Goal: Book appointment/travel/reservation

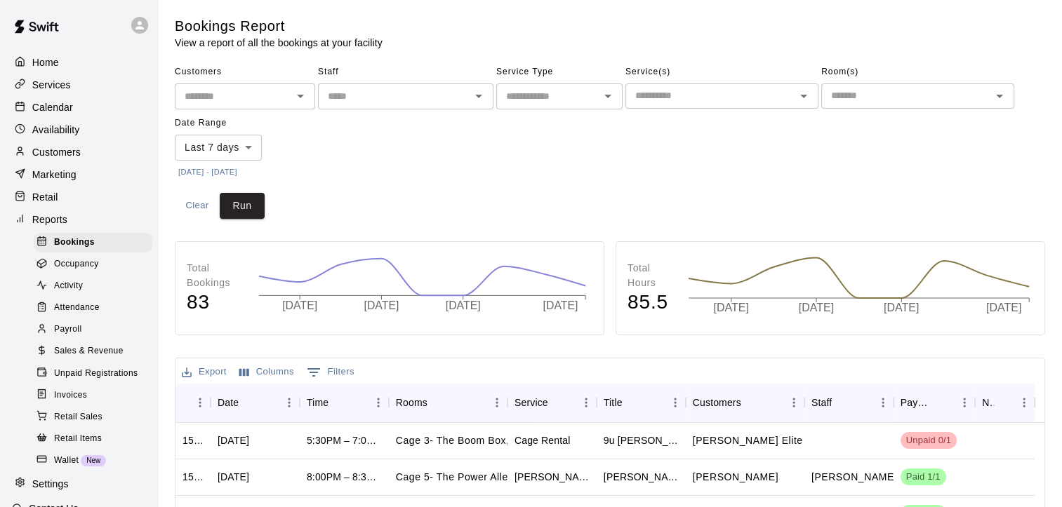
click at [25, 114] on div at bounding box center [24, 107] width 18 height 13
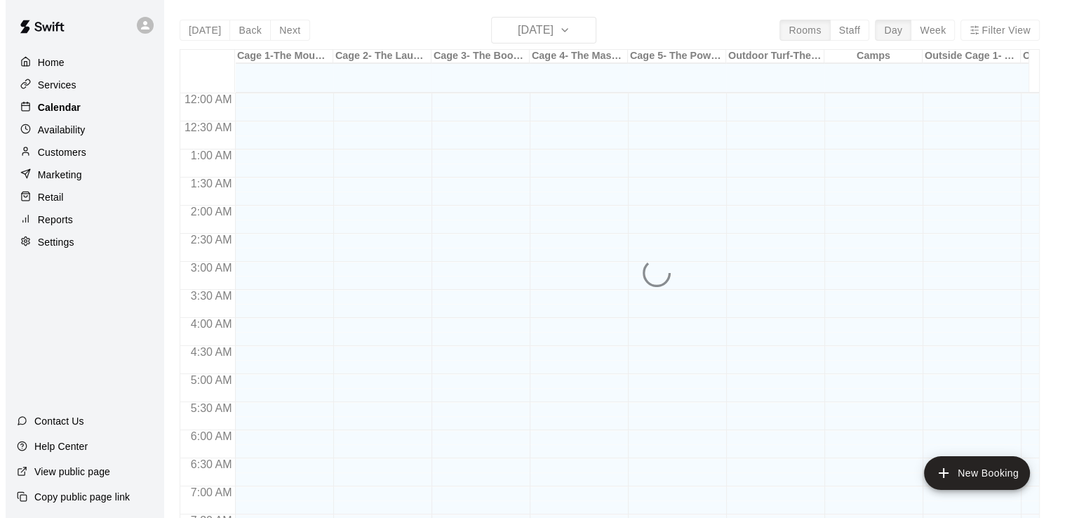
scroll to position [791, 0]
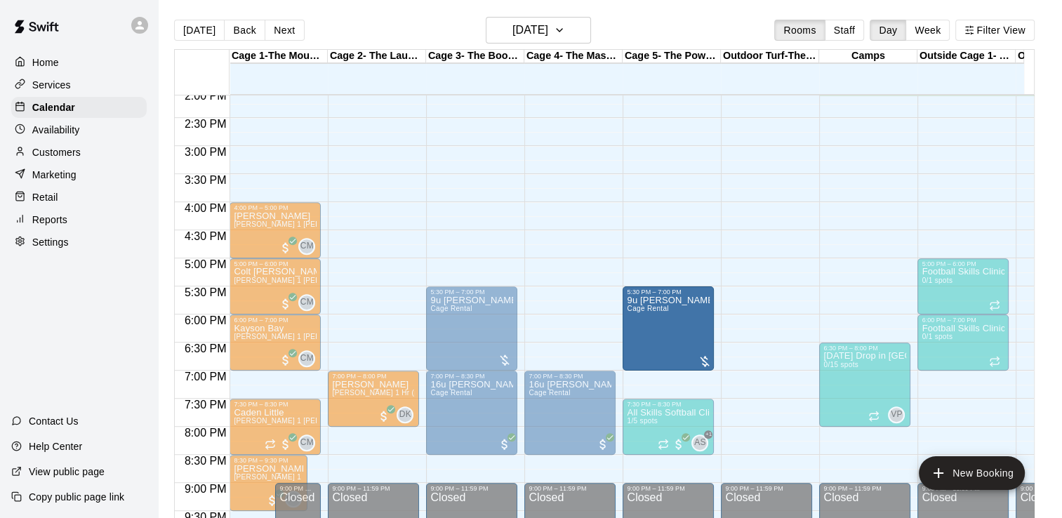
drag, startPoint x: 584, startPoint y: 311, endPoint x: 632, endPoint y: 312, distance: 48.4
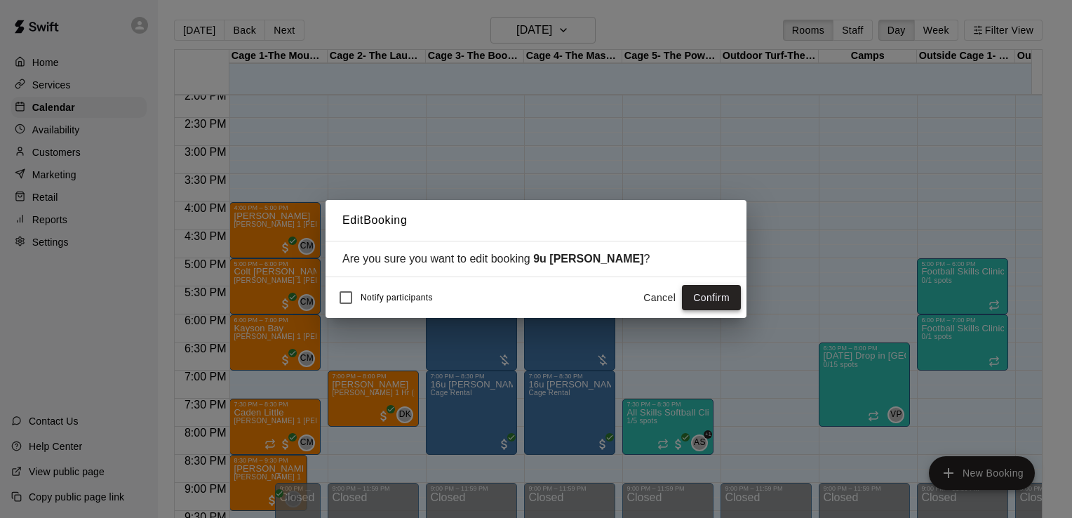
click at [716, 294] on button "Confirm" at bounding box center [711, 298] width 59 height 26
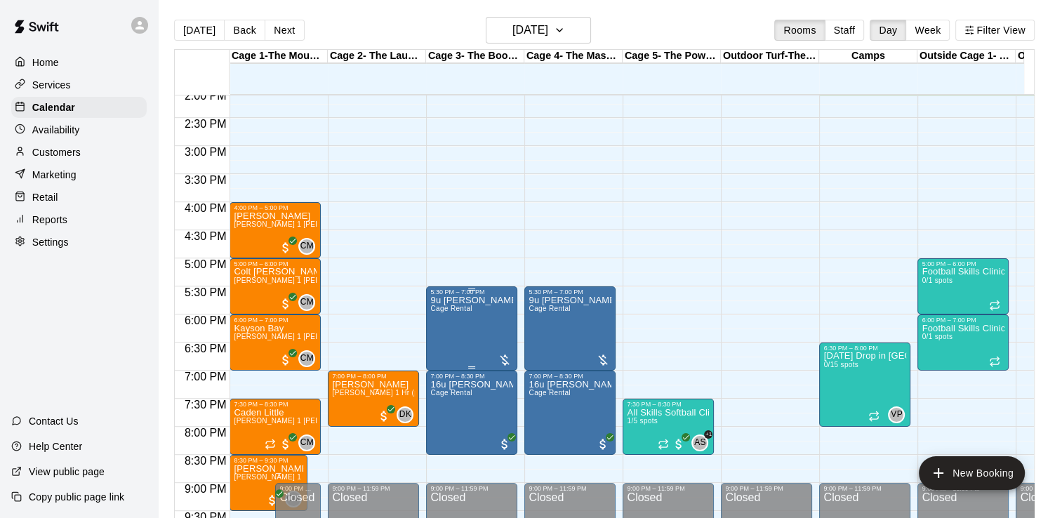
click at [478, 300] on p "9u [PERSON_NAME]" at bounding box center [471, 300] width 83 height 0
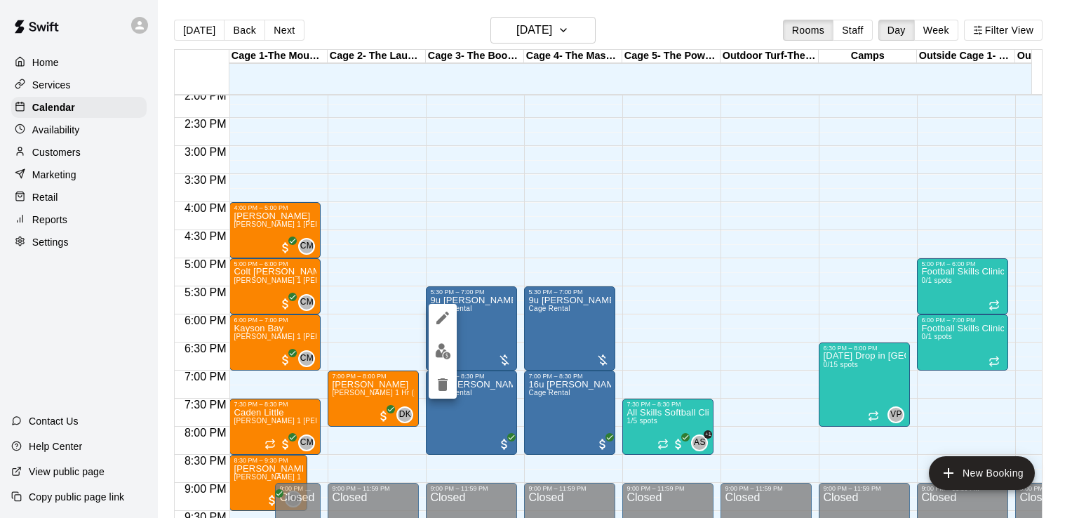
click at [447, 316] on icon "edit" at bounding box center [442, 317] width 17 height 17
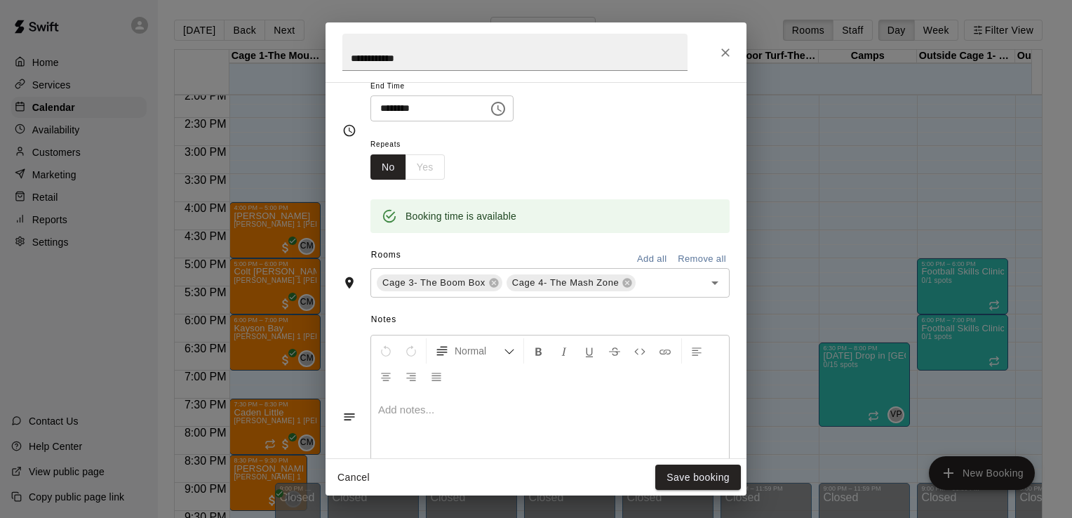
scroll to position [176, 0]
click at [490, 280] on icon at bounding box center [493, 281] width 11 height 11
click at [516, 277] on input "text" at bounding box center [596, 282] width 176 height 18
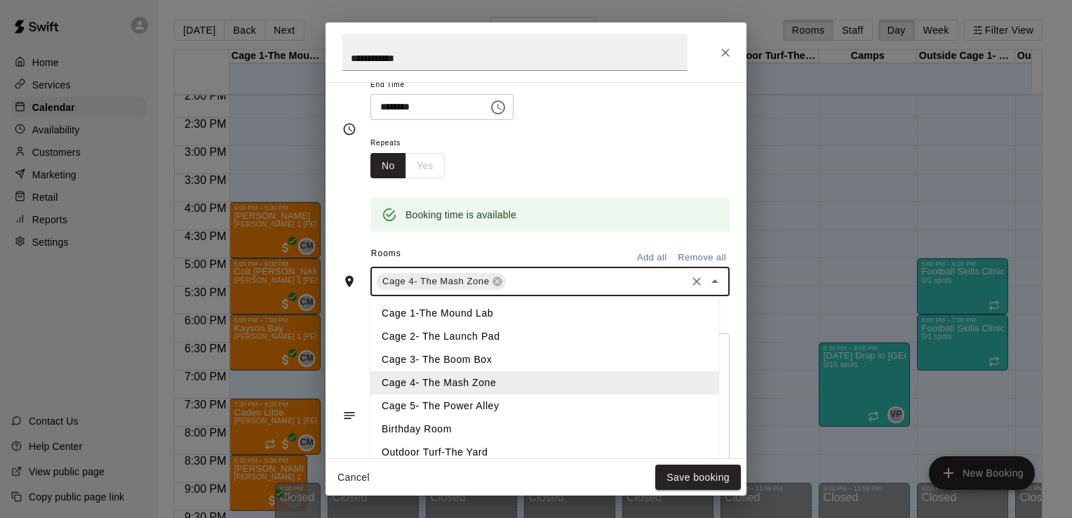
click at [460, 406] on li "Cage 5- The Power Alley" at bounding box center [544, 405] width 349 height 23
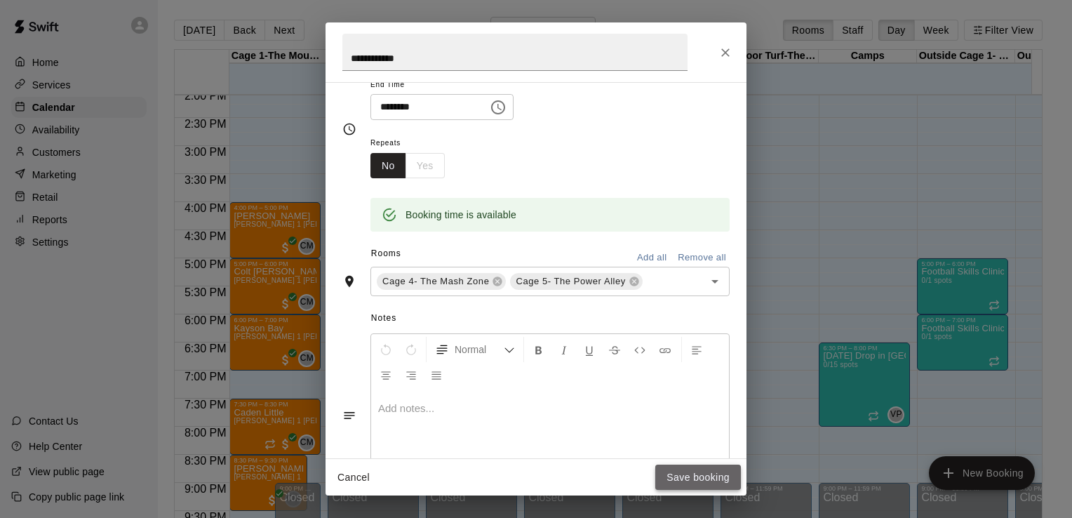
click at [689, 481] on button "Save booking" at bounding box center [698, 477] width 86 height 26
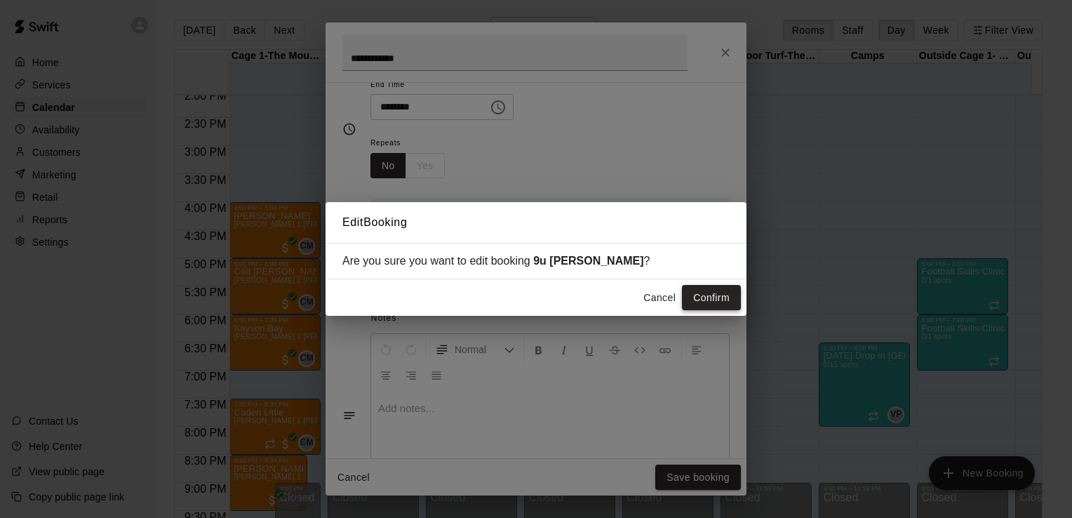
click at [724, 293] on button "Confirm" at bounding box center [711, 298] width 59 height 26
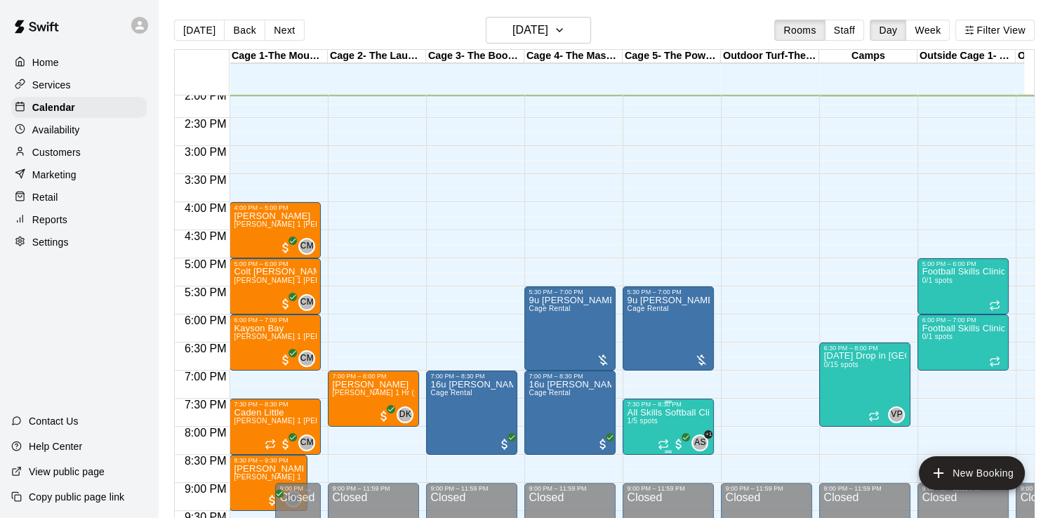
click at [655, 413] on p "All Skills Softball Clinic Tuesdays 7:30-8:30pm" at bounding box center [668, 413] width 83 height 0
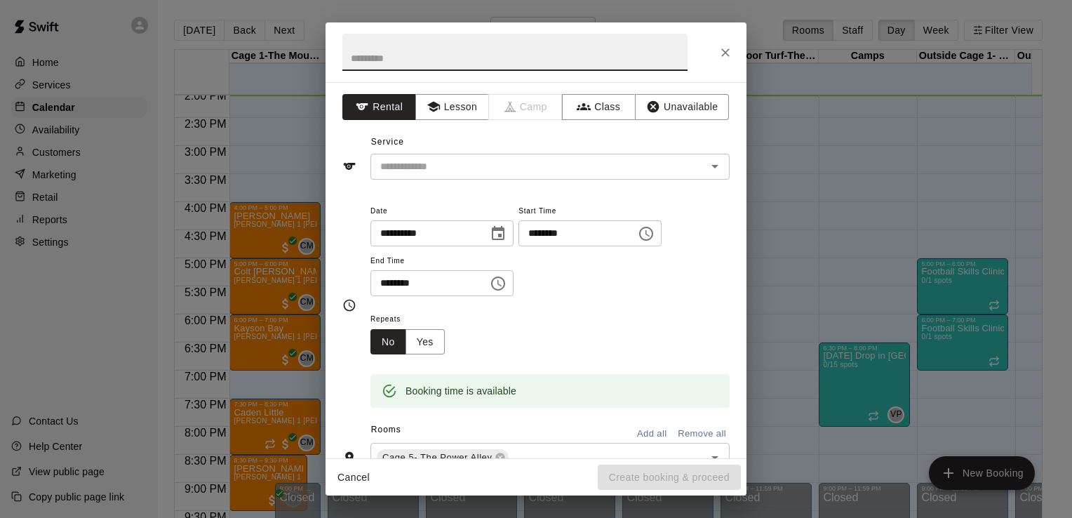
click at [504, 233] on icon "Choose date, selected date is Oct 14, 2025" at bounding box center [498, 233] width 13 height 14
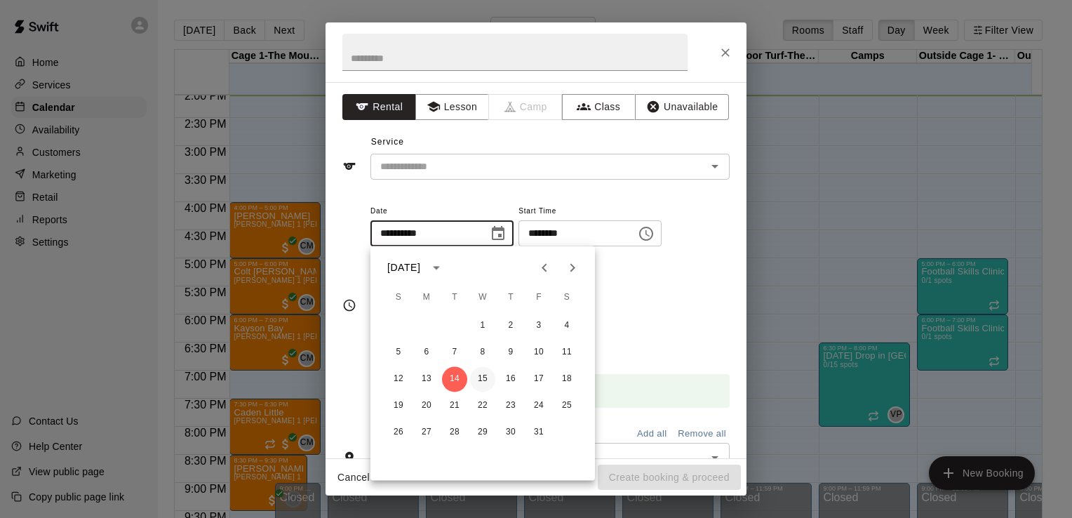
click at [483, 375] on button "15" at bounding box center [482, 378] width 25 height 25
type input "**********"
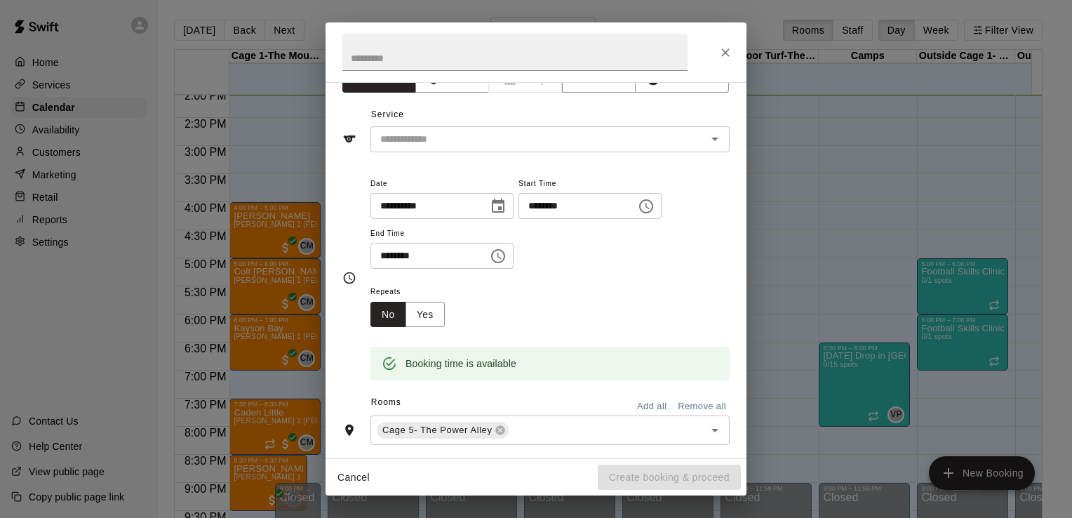
scroll to position [47, 0]
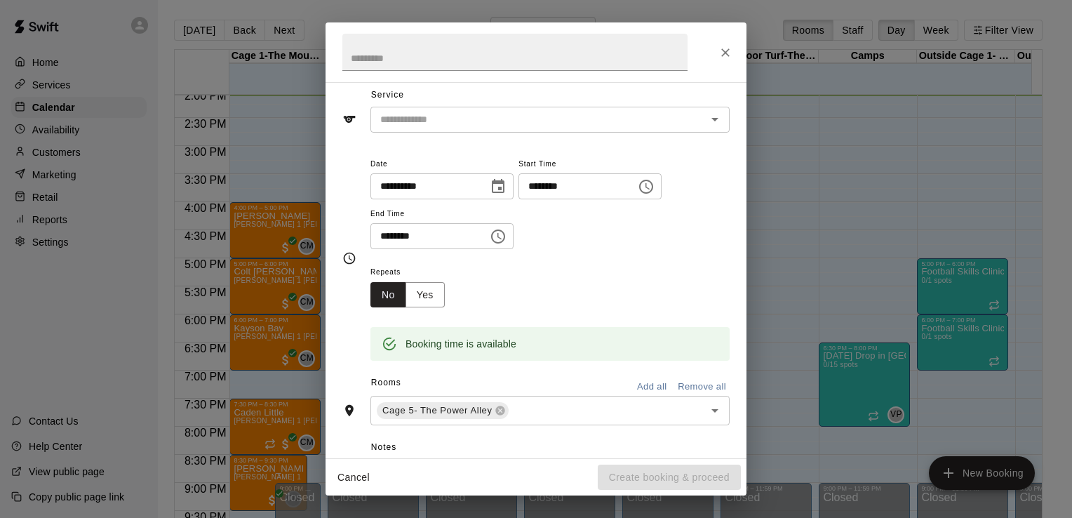
click at [655, 187] on icon "Choose time, selected time is 8:30 PM" at bounding box center [646, 186] width 17 height 17
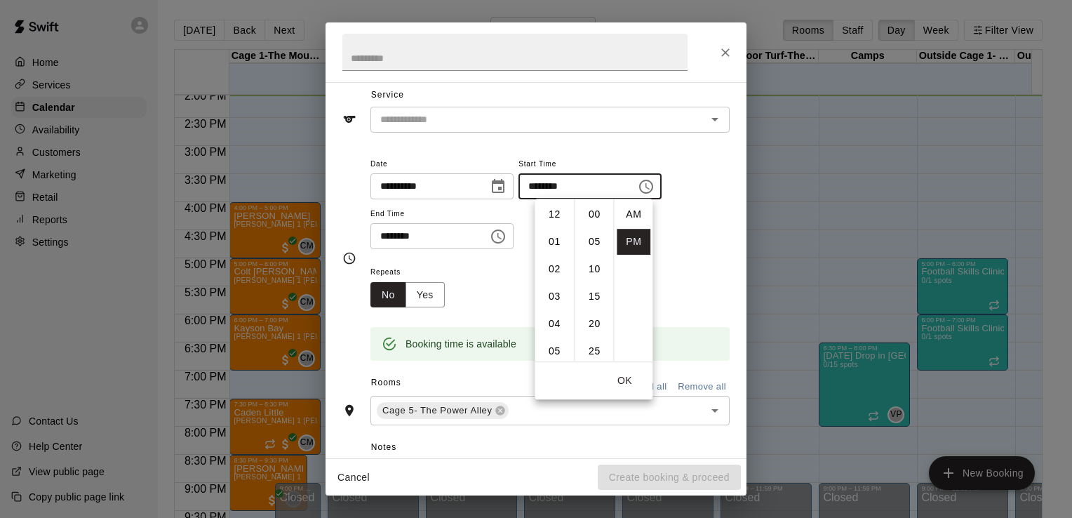
scroll to position [25, 0]
click at [553, 235] on li "07" at bounding box center [554, 240] width 34 height 26
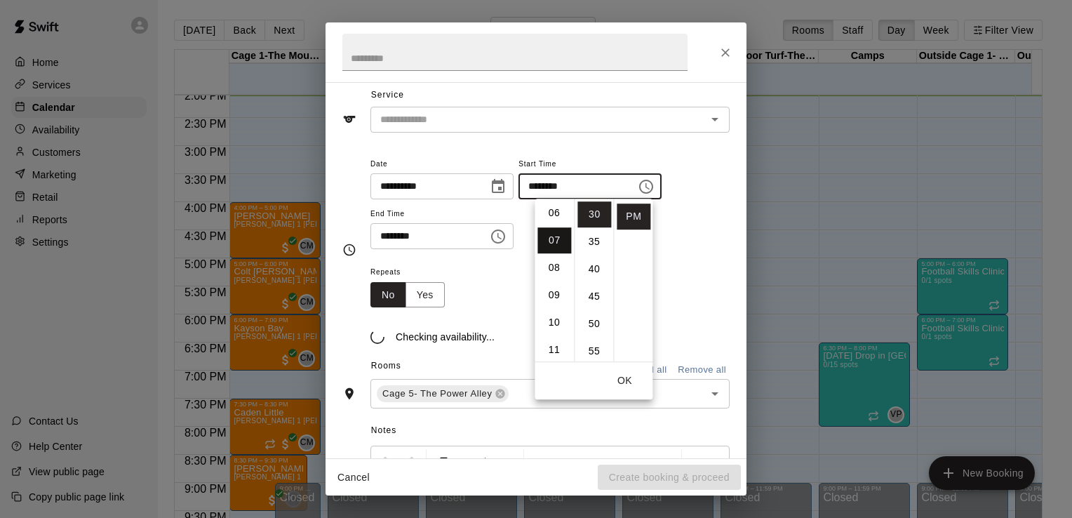
type input "********"
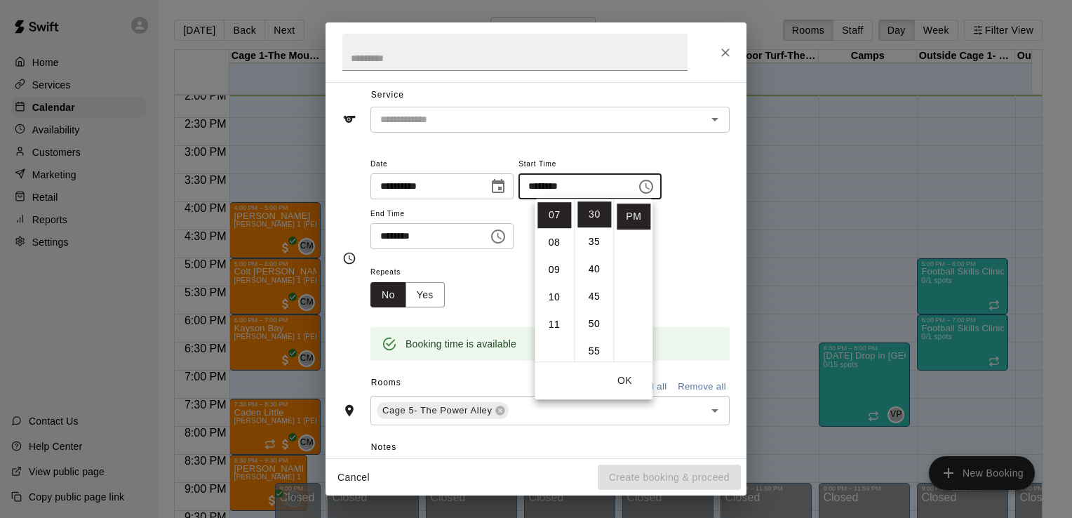
click at [507, 230] on icon "Choose time, selected time is 9:00 PM" at bounding box center [498, 236] width 17 height 17
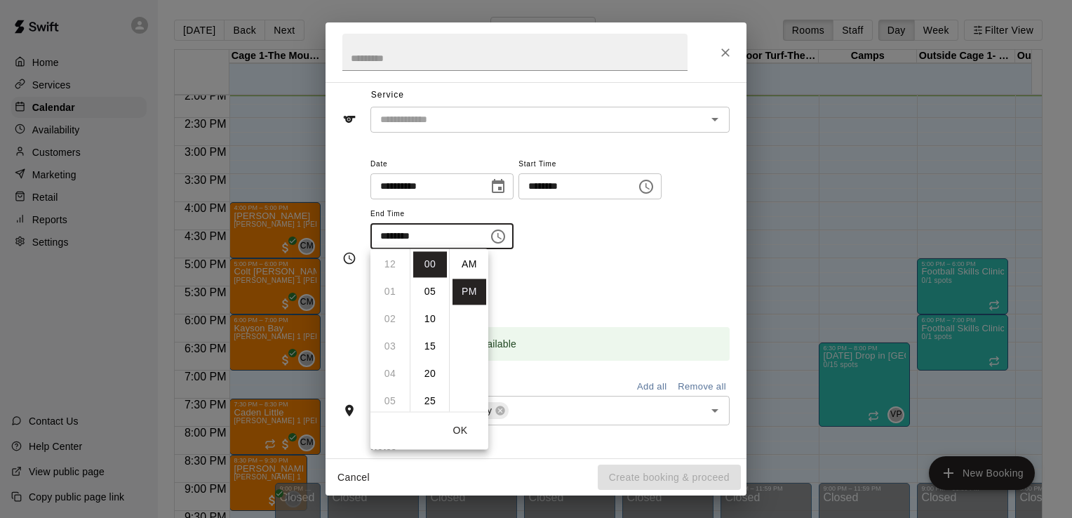
scroll to position [25, 0]
click at [389, 296] on li "08" at bounding box center [390, 301] width 34 height 26
click at [437, 322] on li "30" at bounding box center [430, 328] width 34 height 26
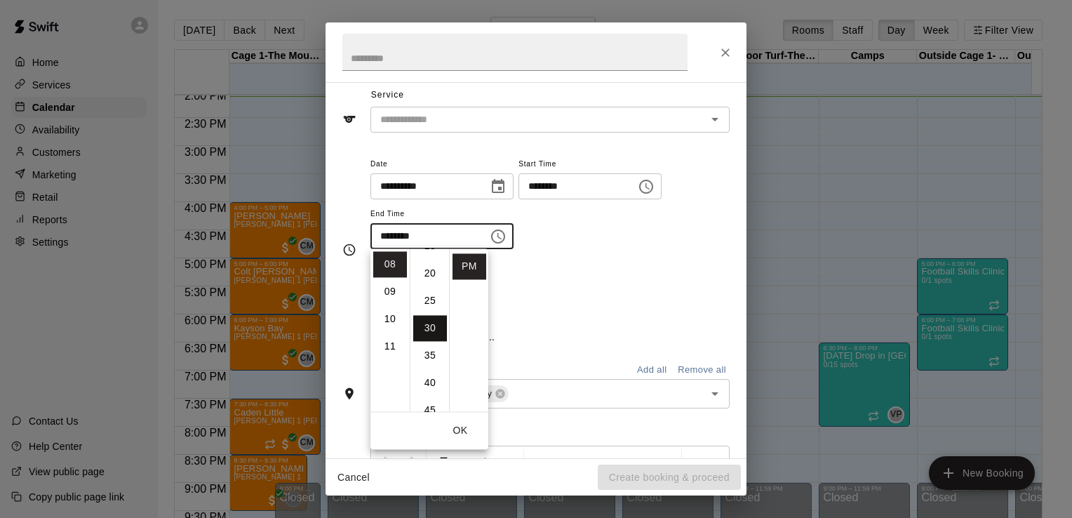
type input "********"
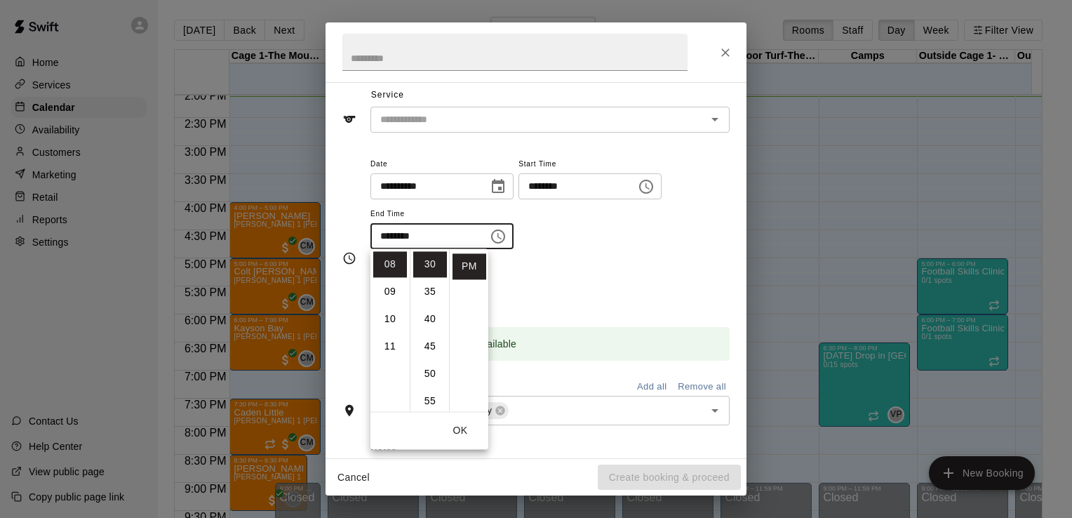
click at [550, 266] on div "Repeats No Yes" at bounding box center [549, 285] width 359 height 44
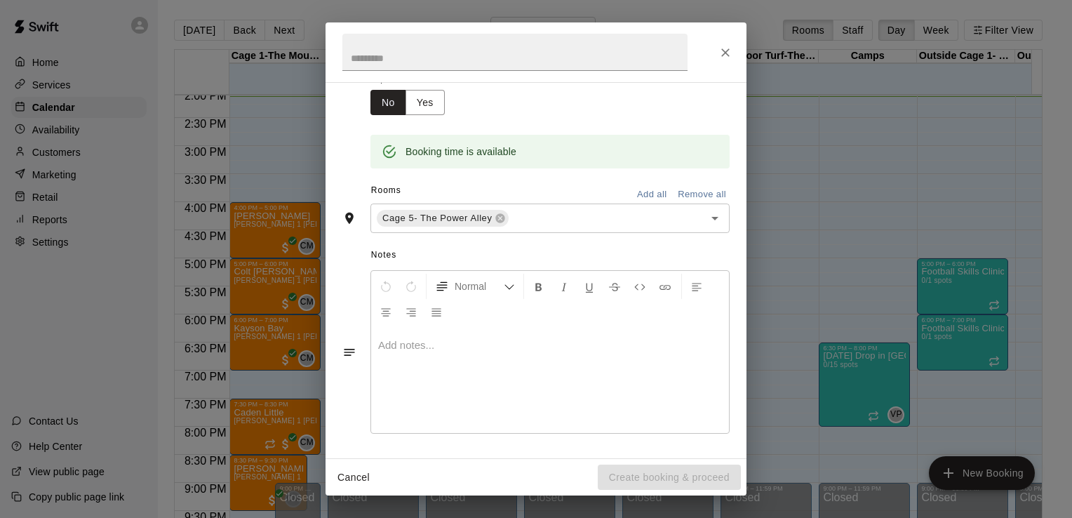
scroll to position [0, 0]
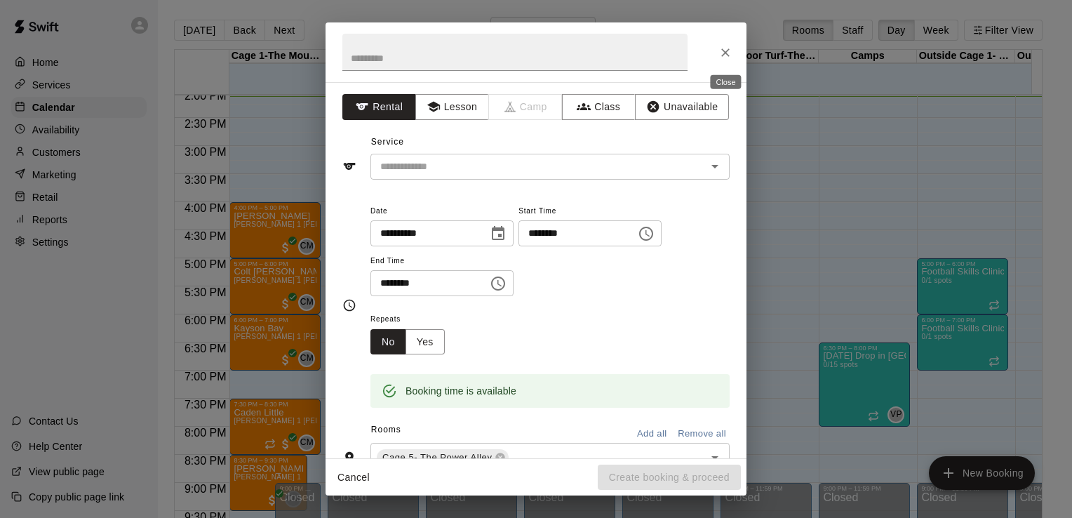
click at [727, 58] on icon "Close" at bounding box center [725, 53] width 14 height 14
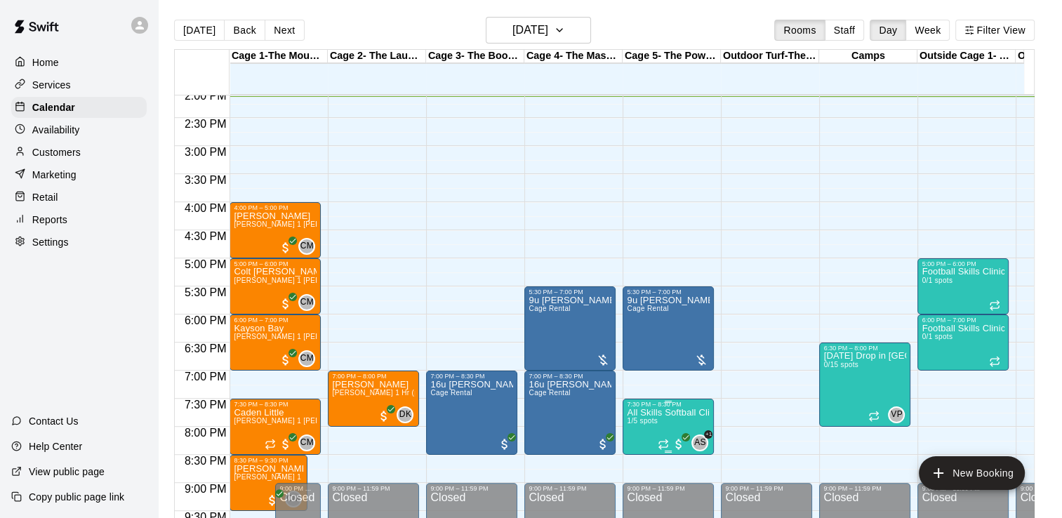
click at [700, 408] on div "7:30 PM – 8:30 PM" at bounding box center [668, 404] width 83 height 7
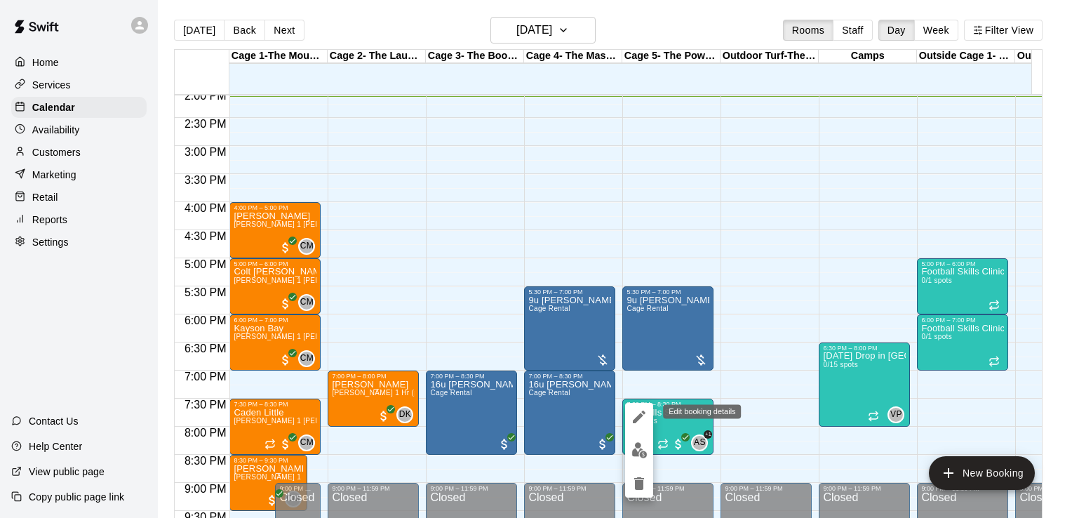
click at [636, 413] on icon "edit" at bounding box center [639, 416] width 17 height 17
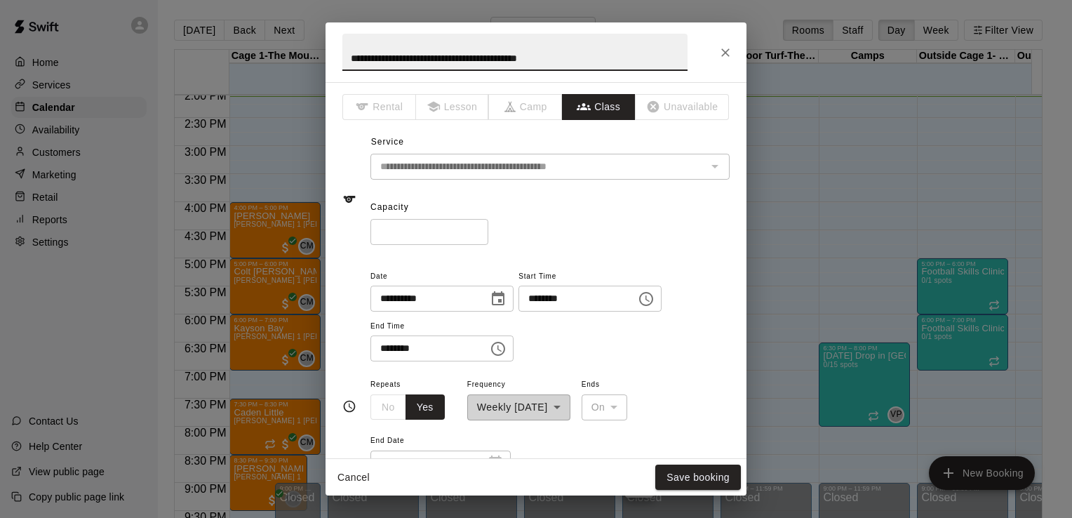
click at [507, 299] on icon "Choose date, selected date is Oct 14, 2025" at bounding box center [498, 298] width 17 height 17
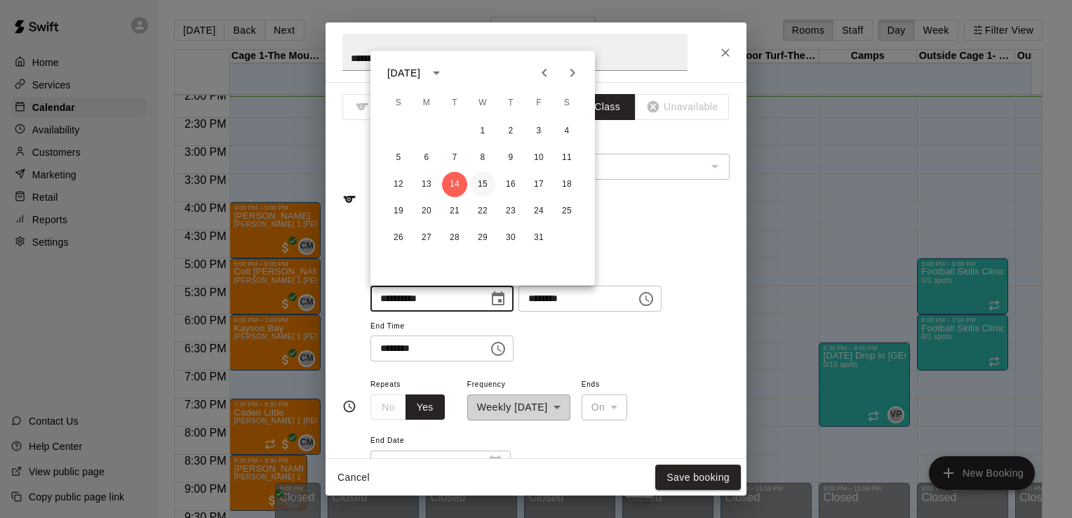
click at [480, 182] on button "15" at bounding box center [482, 184] width 25 height 25
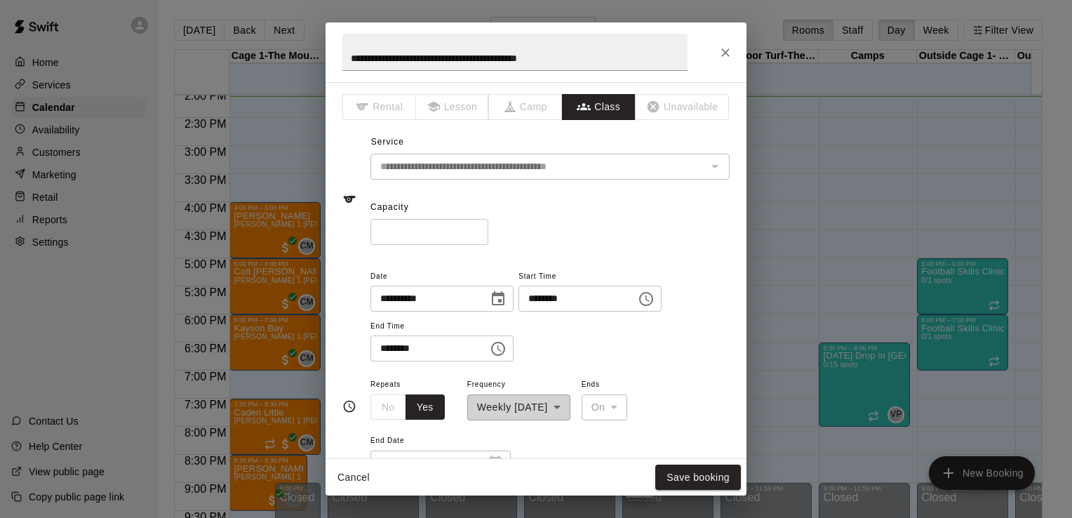
type input "**********"
click at [697, 476] on button "Save booking" at bounding box center [698, 477] width 86 height 26
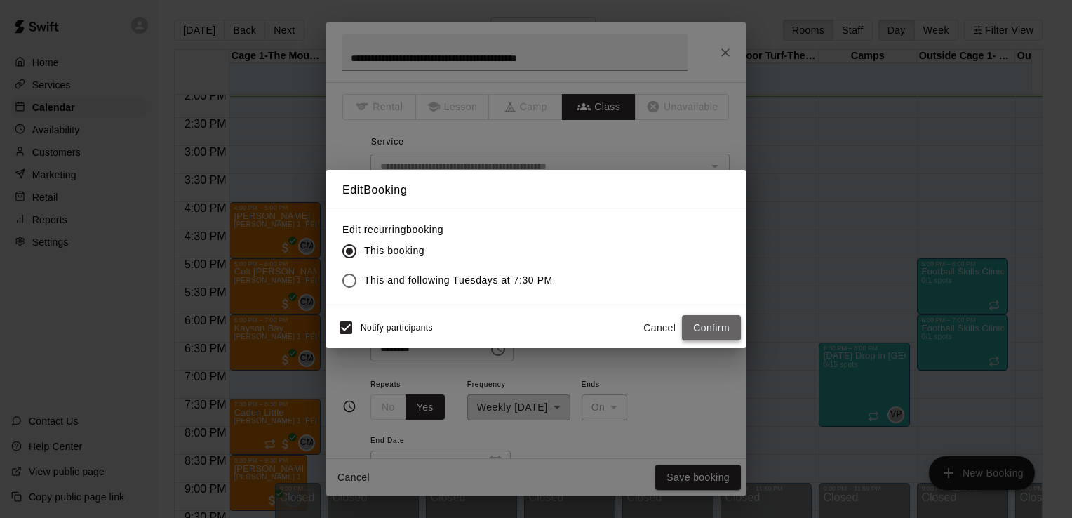
click at [699, 328] on button "Confirm" at bounding box center [711, 328] width 59 height 26
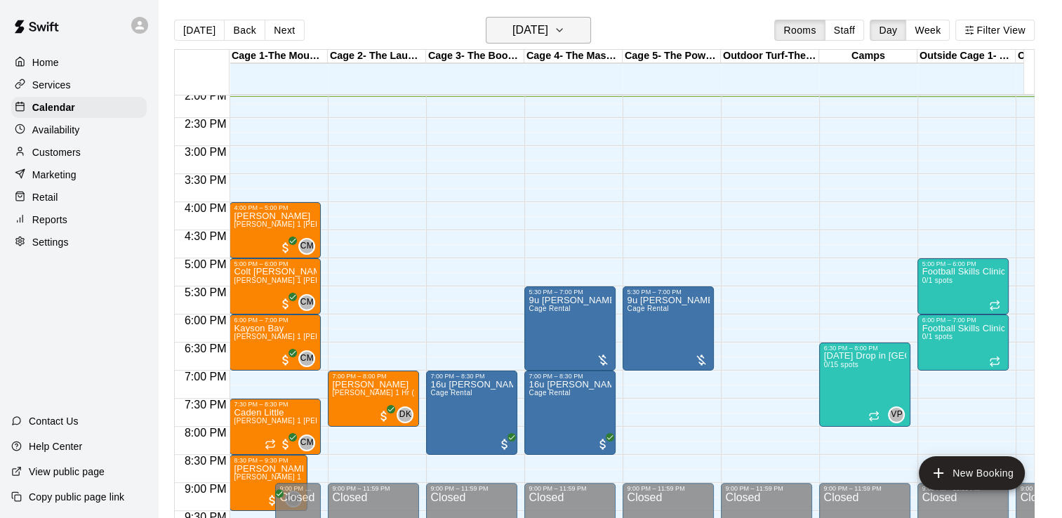
click at [562, 31] on icon "button" at bounding box center [559, 30] width 6 height 3
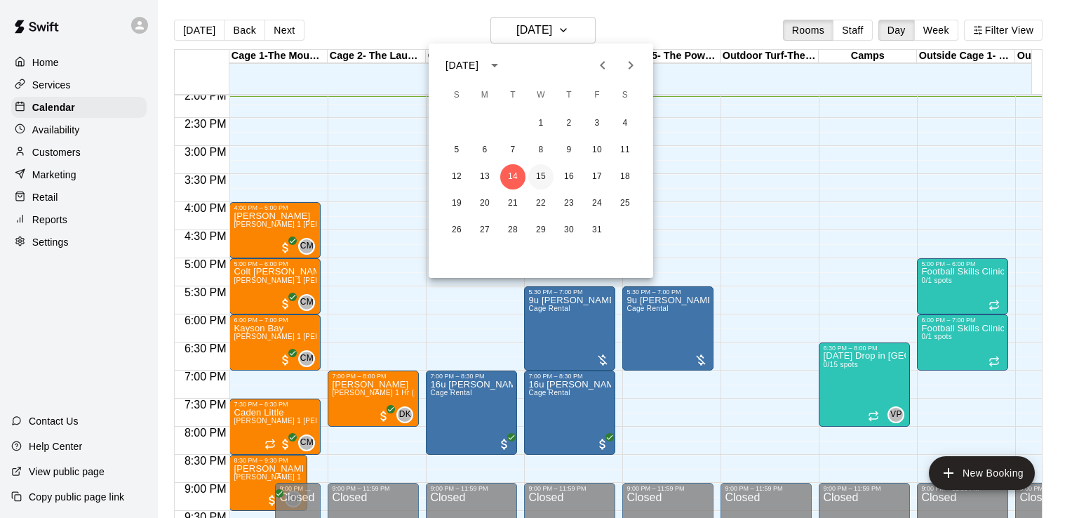
click at [537, 170] on button "15" at bounding box center [540, 176] width 25 height 25
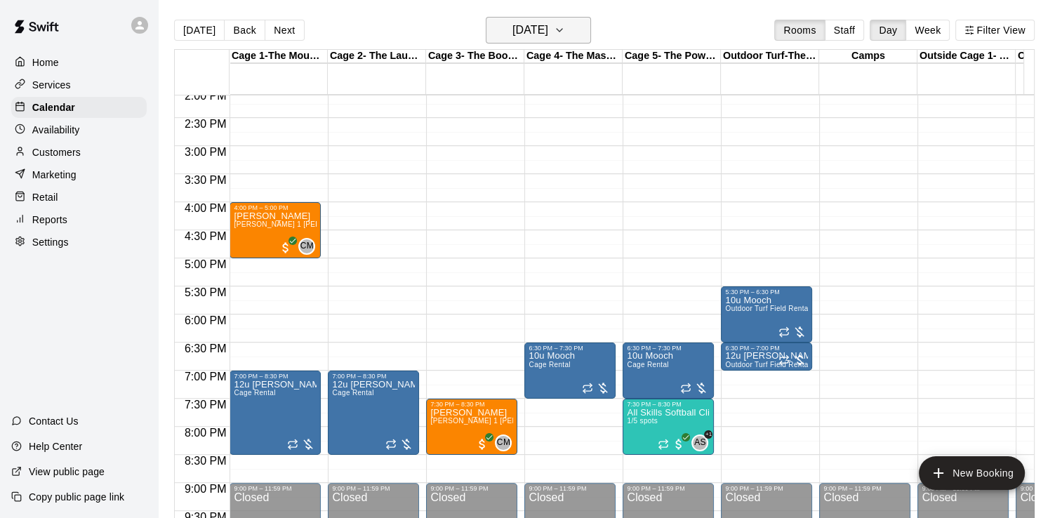
click at [591, 28] on button "Wednesday Oct 15" at bounding box center [538, 30] width 105 height 27
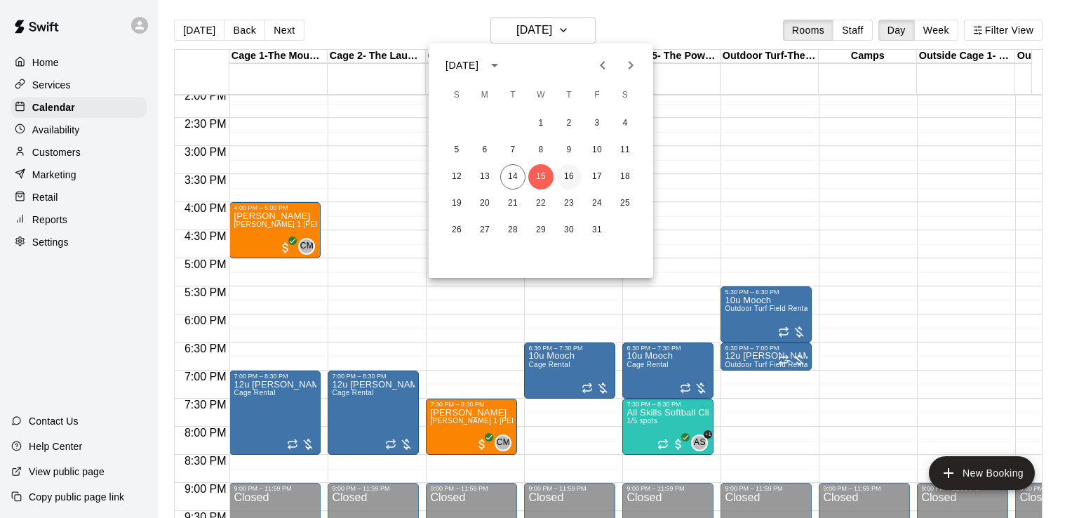
click at [568, 179] on button "16" at bounding box center [568, 176] width 25 height 25
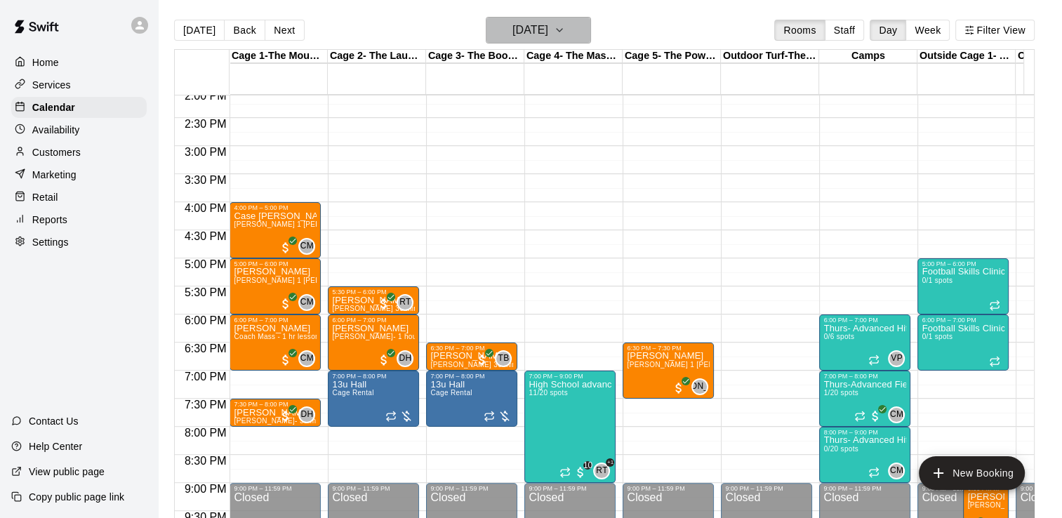
click at [565, 32] on icon "button" at bounding box center [559, 30] width 11 height 17
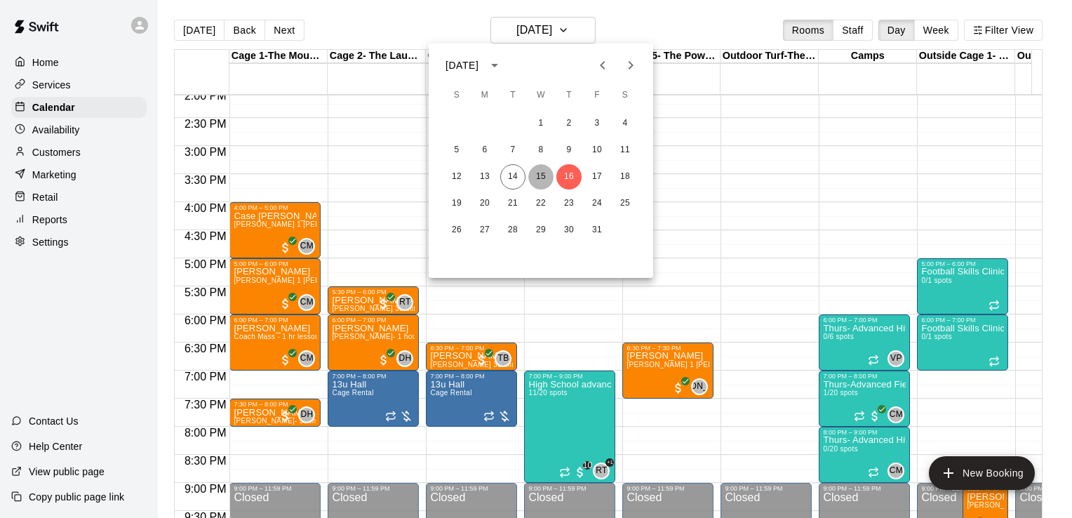
click at [544, 175] on button "15" at bounding box center [540, 176] width 25 height 25
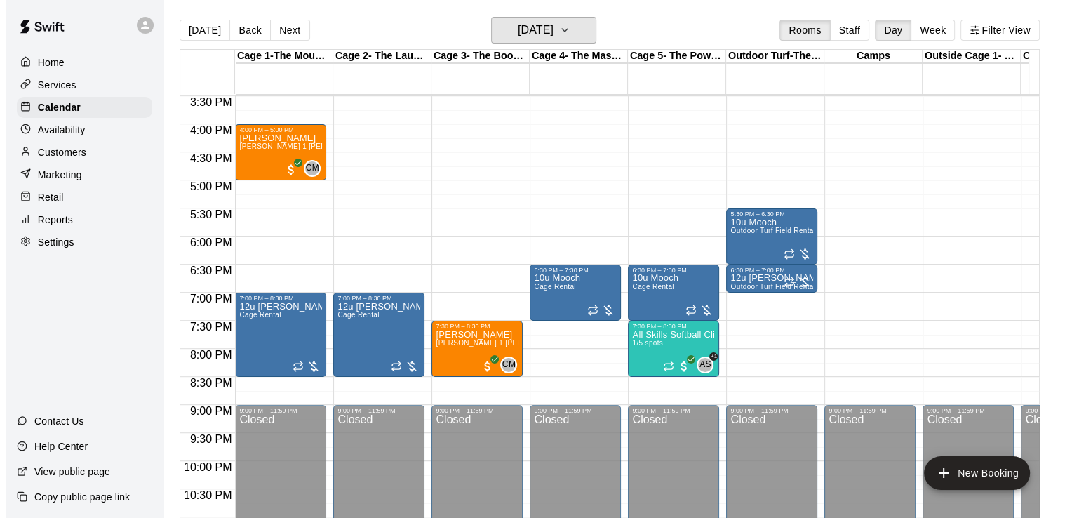
scroll to position [871, 0]
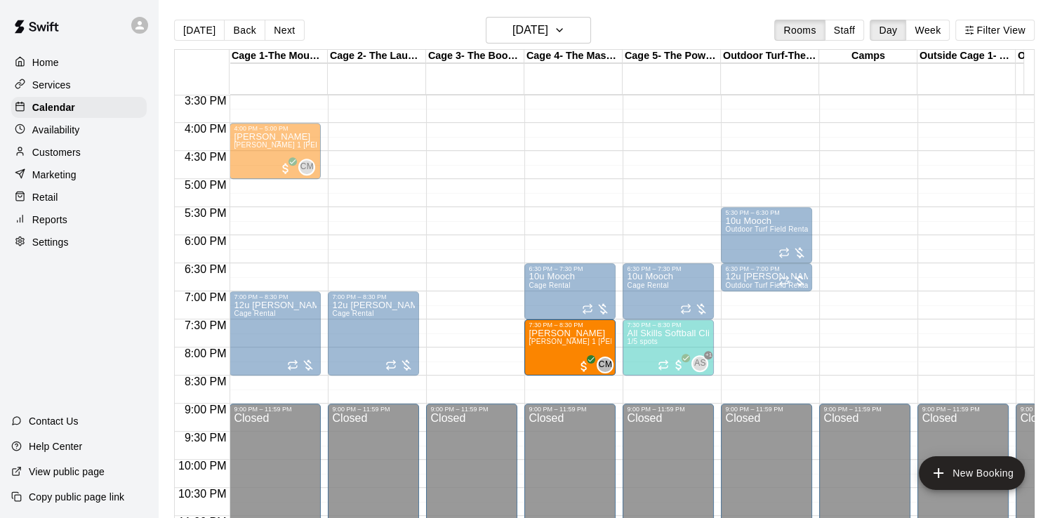
drag, startPoint x: 469, startPoint y: 338, endPoint x: 535, endPoint y: 342, distance: 66.7
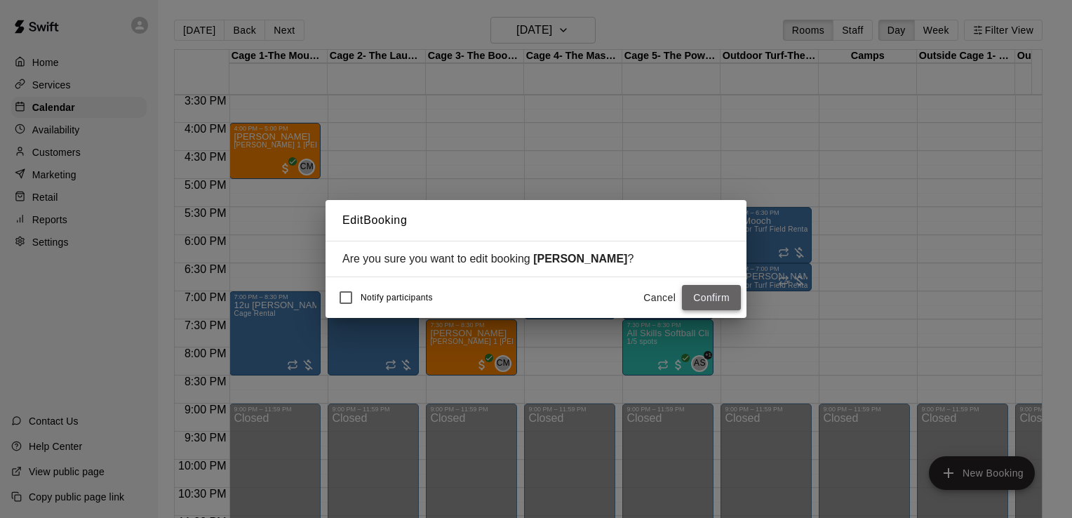
click at [721, 293] on button "Confirm" at bounding box center [711, 298] width 59 height 26
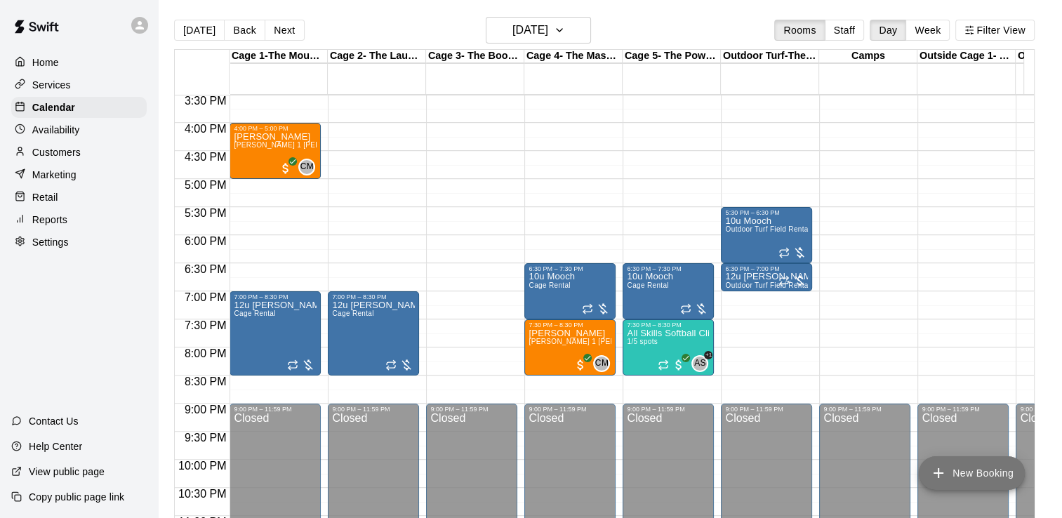
click at [937, 477] on icon "add" at bounding box center [938, 472] width 17 height 17
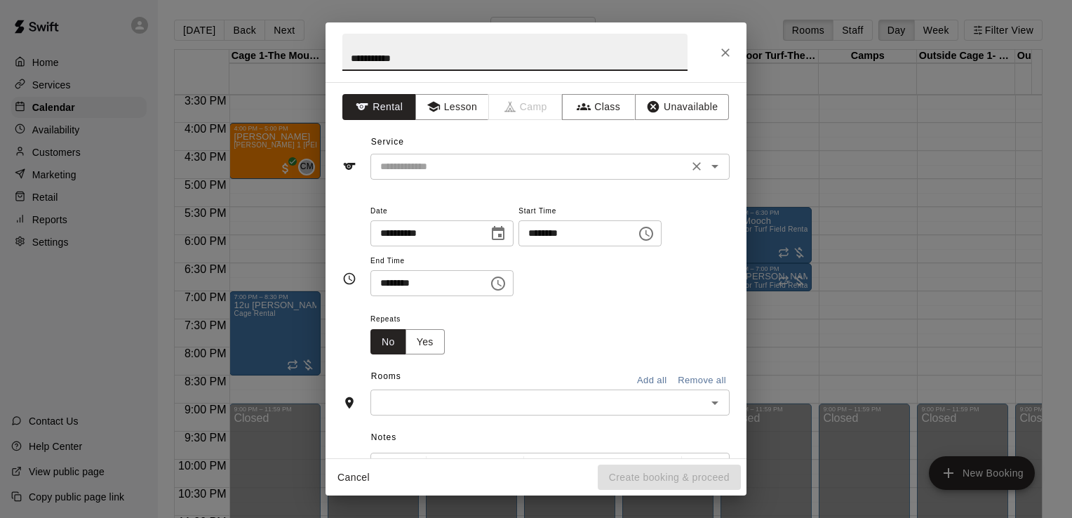
type input "**********"
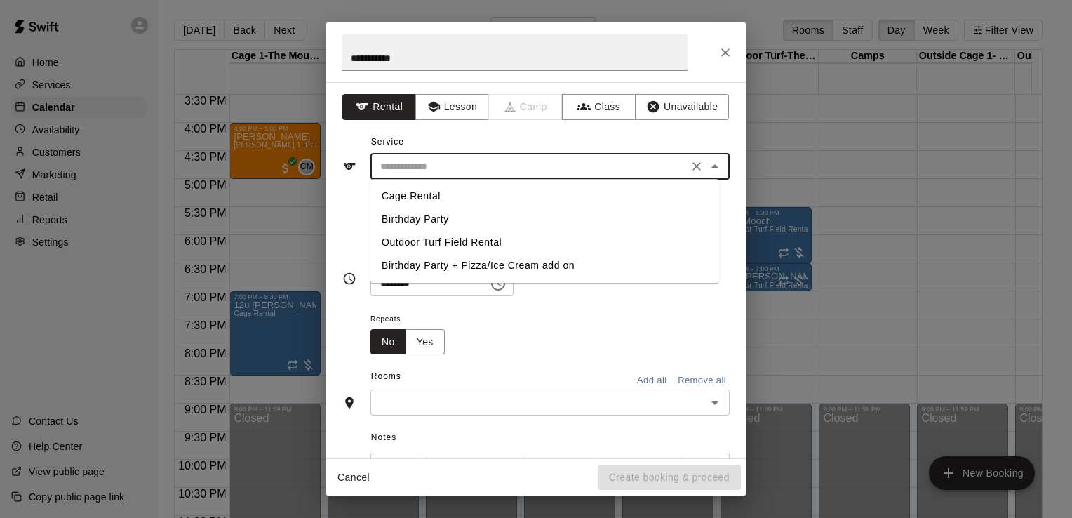
click at [544, 170] on input "text" at bounding box center [529, 167] width 309 height 18
click at [424, 196] on li "Cage Rental" at bounding box center [544, 196] width 349 height 23
type input "**********"
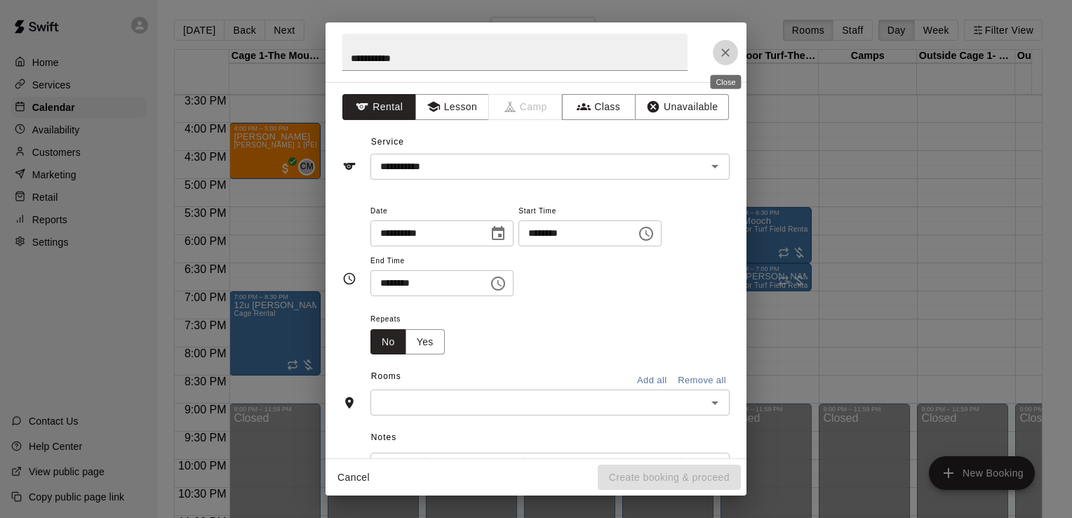
click at [729, 52] on icon "Close" at bounding box center [725, 53] width 14 height 14
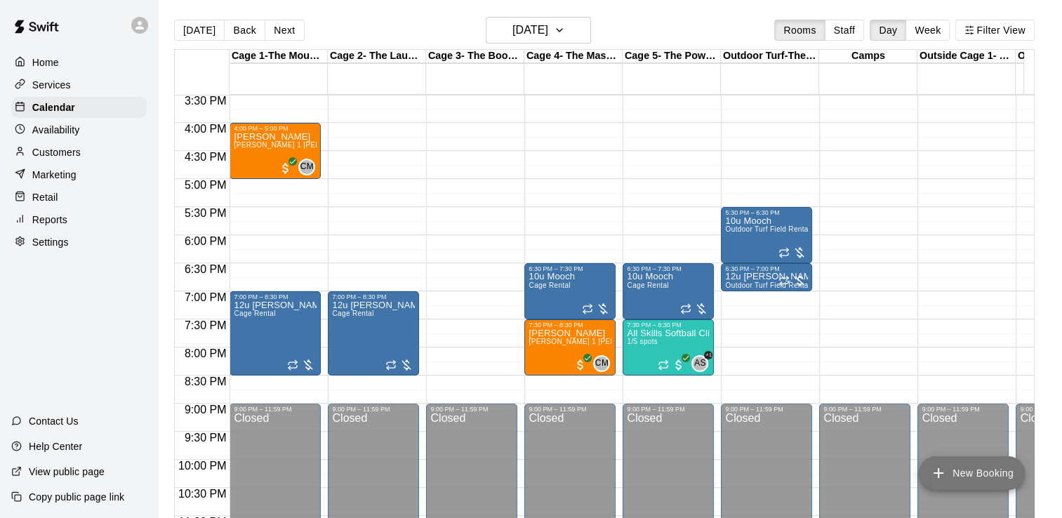
click at [944, 469] on icon "add" at bounding box center [938, 472] width 17 height 17
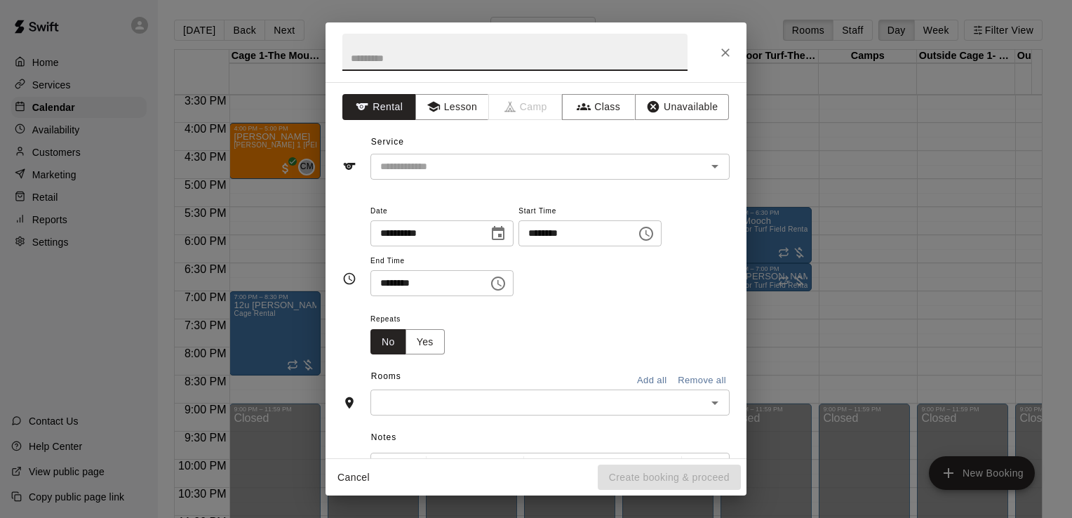
click at [403, 53] on input "text" at bounding box center [514, 52] width 345 height 37
click at [415, 177] on div "​" at bounding box center [549, 167] width 359 height 26
type input "**********"
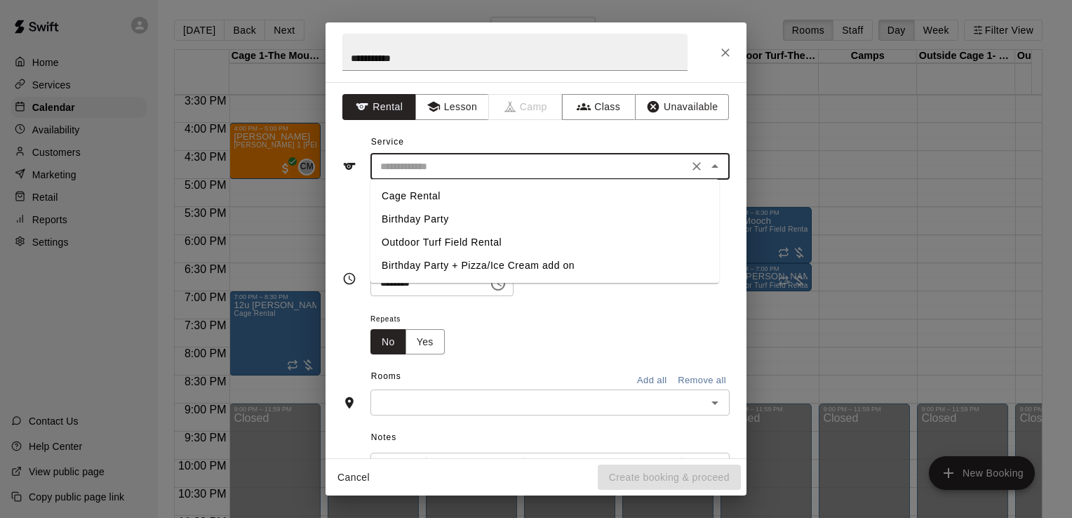
click at [420, 202] on li "Cage Rental" at bounding box center [544, 196] width 349 height 23
type input "**********"
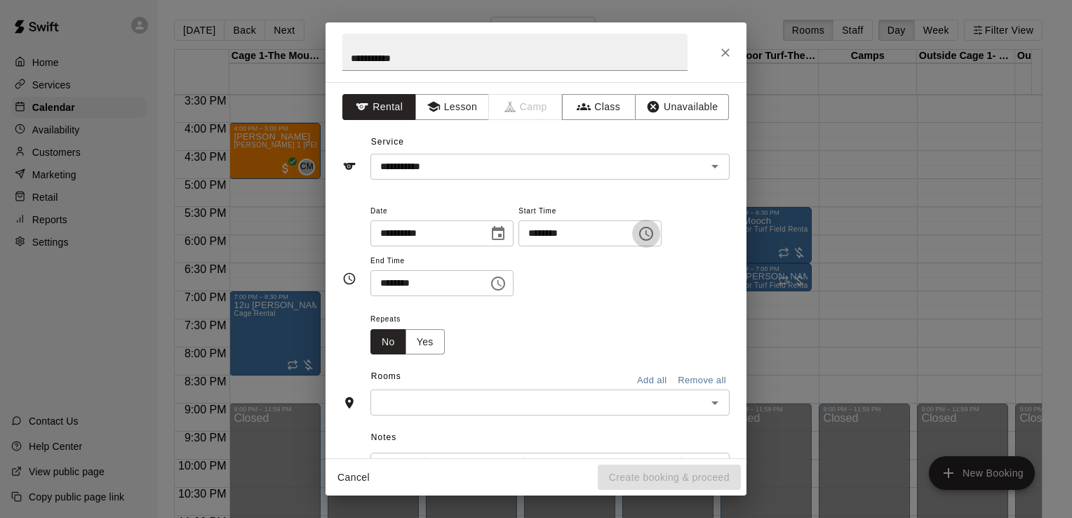
click at [655, 235] on icon "Choose time, selected time is 2:00 PM" at bounding box center [646, 233] width 17 height 17
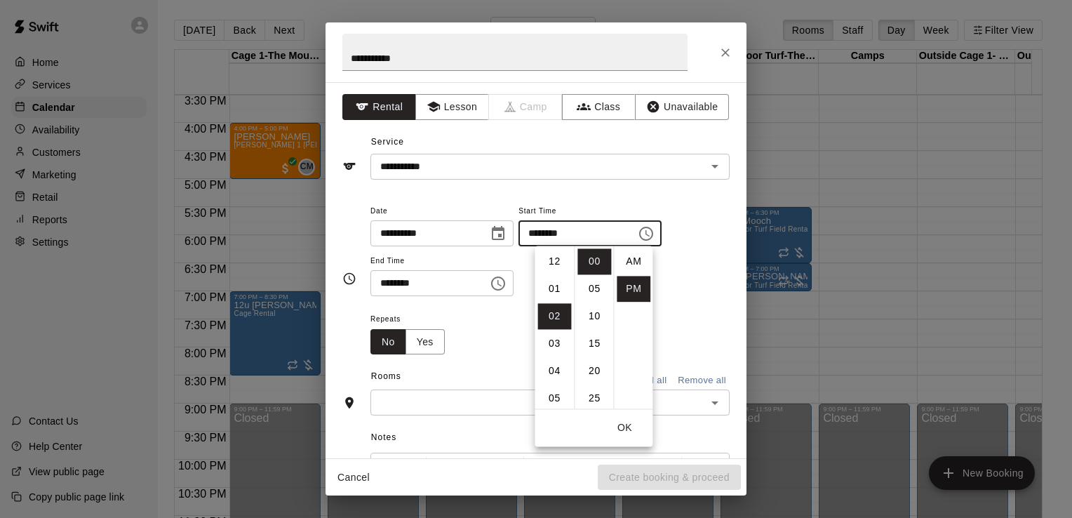
scroll to position [25, 0]
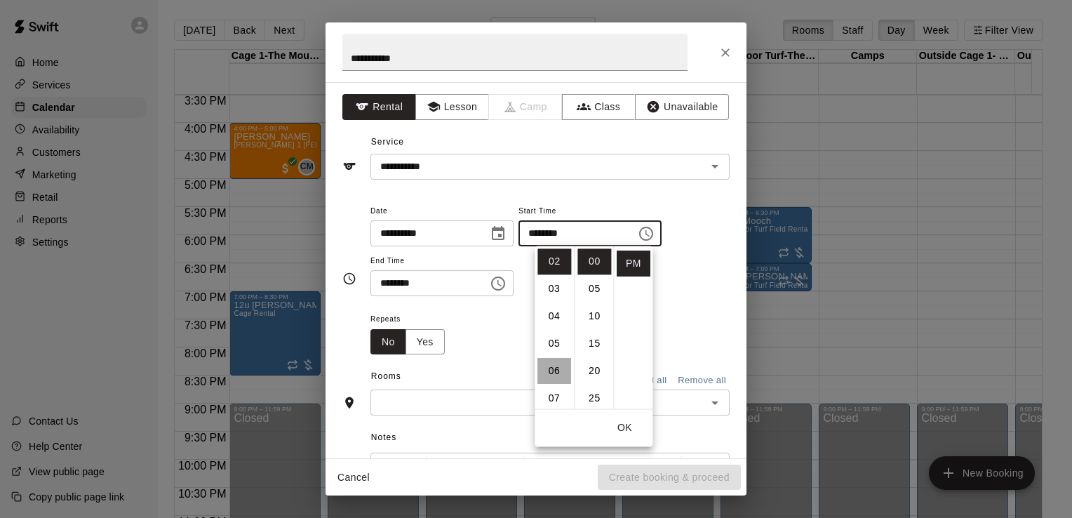
click at [555, 368] on li "06" at bounding box center [554, 371] width 34 height 26
click at [590, 335] on li "30" at bounding box center [594, 337] width 34 height 26
type input "********"
click at [507, 281] on icon "Choose time, selected time is 2:30 PM" at bounding box center [498, 283] width 17 height 17
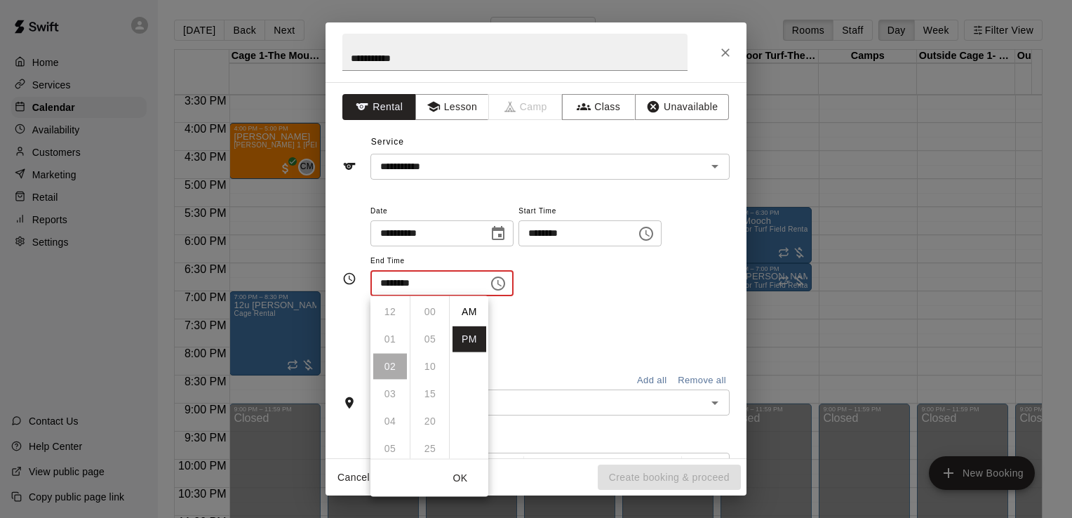
scroll to position [25, 0]
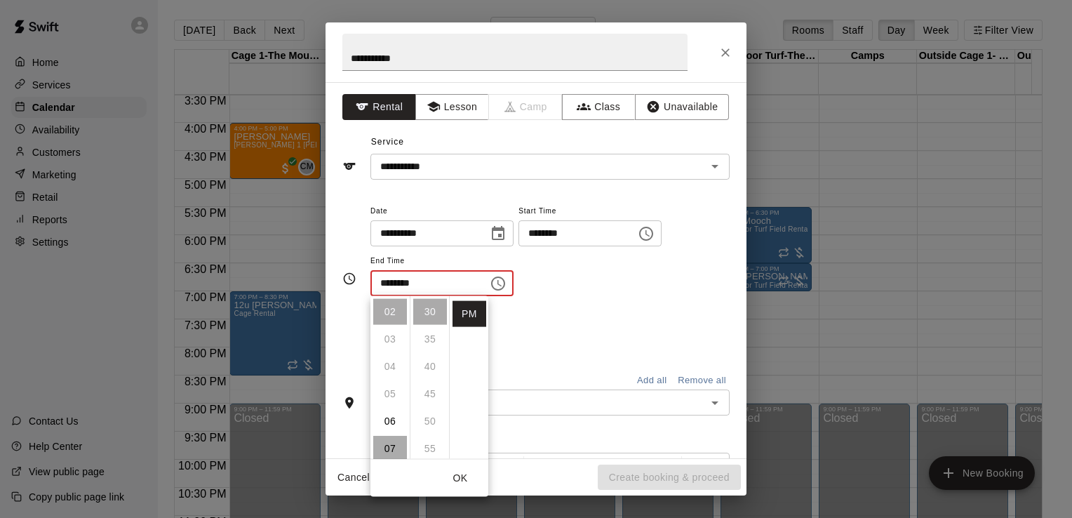
click at [389, 445] on li "07" at bounding box center [390, 449] width 34 height 26
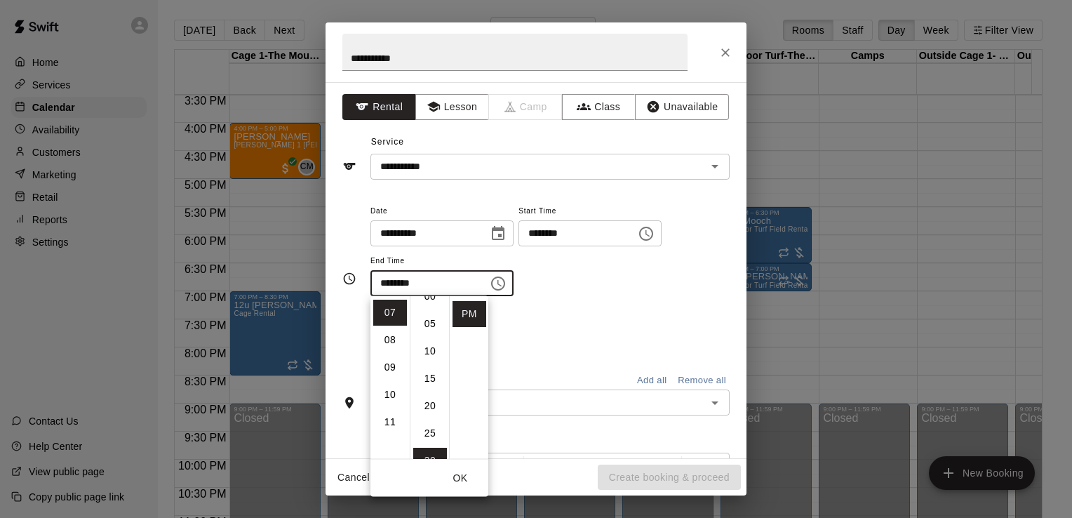
scroll to position [0, 0]
click at [429, 315] on li "00" at bounding box center [430, 312] width 34 height 26
type input "********"
click at [554, 319] on div "Repeats No Yes" at bounding box center [549, 332] width 359 height 44
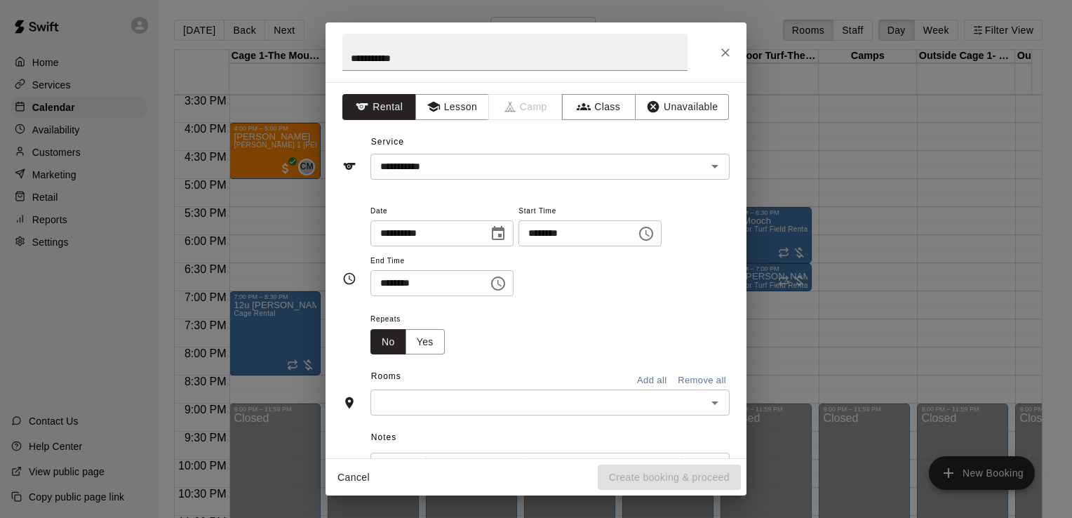
click at [438, 391] on div "​" at bounding box center [549, 402] width 359 height 26
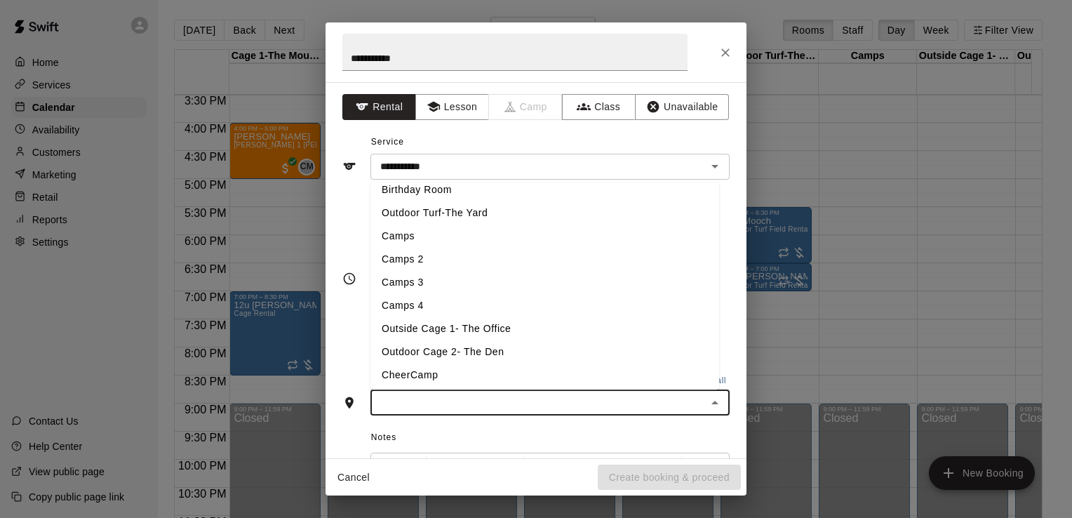
scroll to position [128, 0]
click at [502, 324] on li "Outside Cage 1- The Office" at bounding box center [544, 325] width 349 height 23
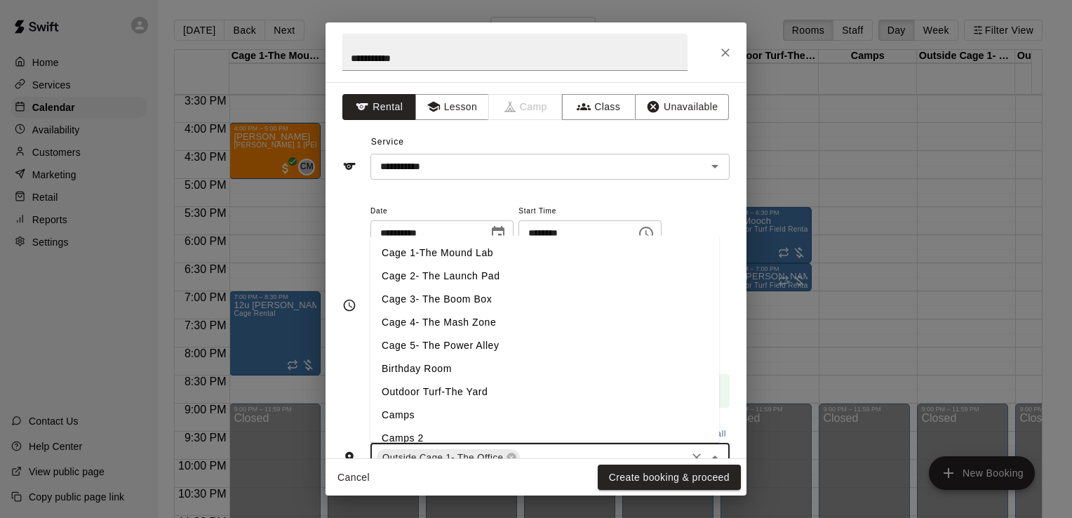
click at [525, 450] on input "text" at bounding box center [603, 458] width 162 height 18
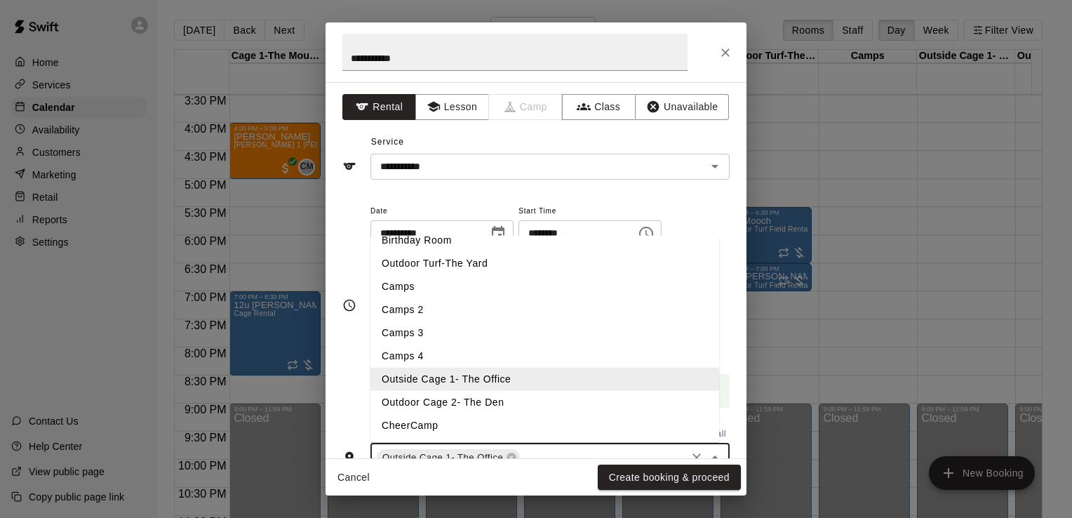
click at [544, 396] on li "Outdoor Cage 2- The Den" at bounding box center [544, 402] width 349 height 23
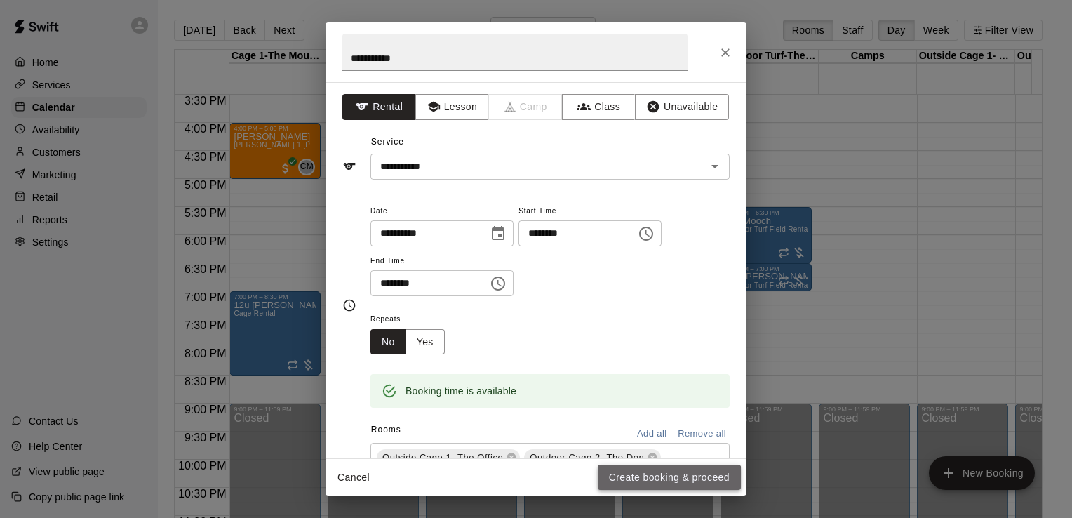
click at [636, 481] on button "Create booking & proceed" at bounding box center [669, 477] width 143 height 26
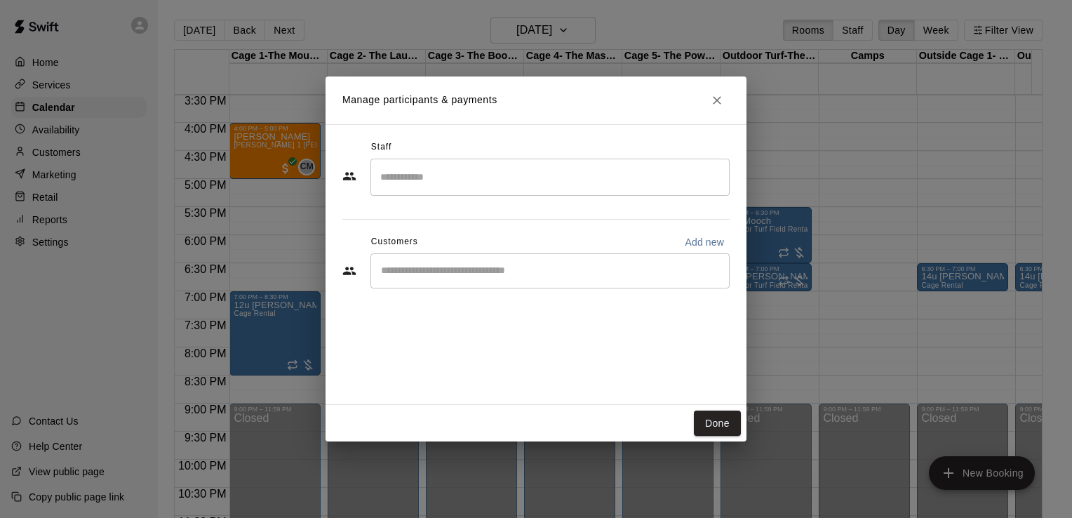
click at [462, 172] on input "Search staff" at bounding box center [550, 177] width 347 height 25
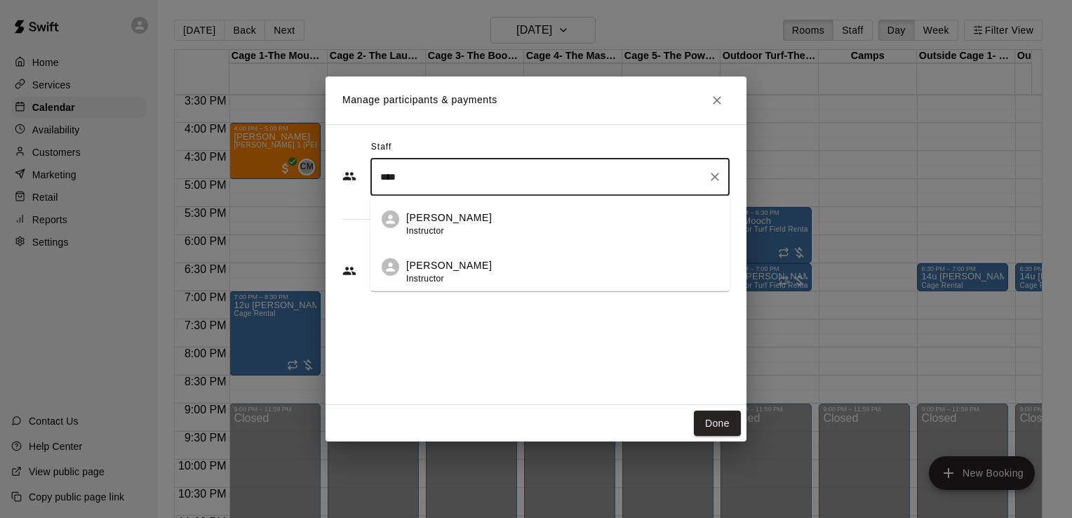
type input "***"
drag, startPoint x: 385, startPoint y: 173, endPoint x: 360, endPoint y: 173, distance: 25.3
click at [360, 173] on div "*** ​ Dana Little Instructor Jesus Cota Instructor Andrea Hataway Instructor Ja…" at bounding box center [535, 176] width 387 height 35
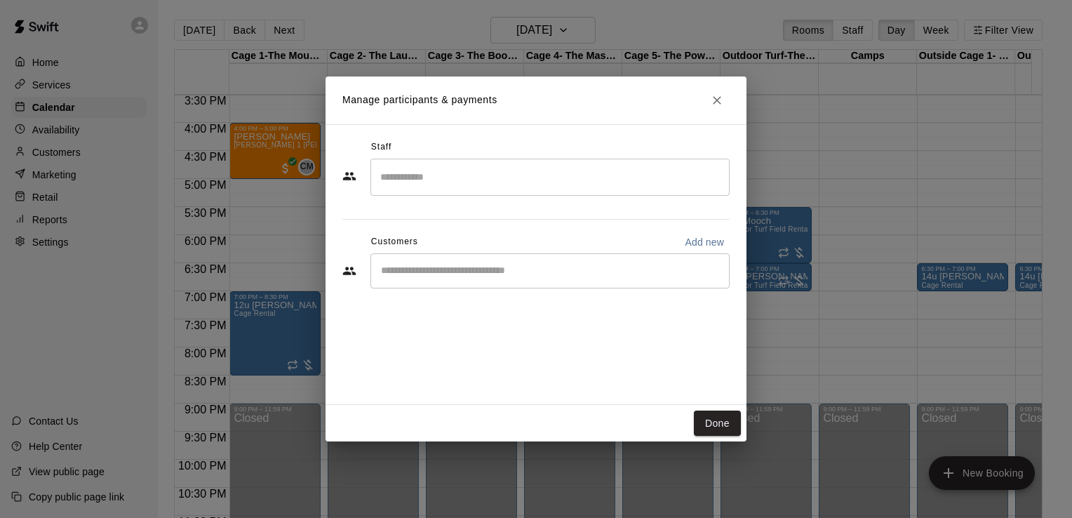
click at [348, 220] on div "Staff ​ Customers Add new ​" at bounding box center [535, 219] width 387 height 166
click at [395, 276] on input "Start typing to search customers..." at bounding box center [550, 271] width 347 height 14
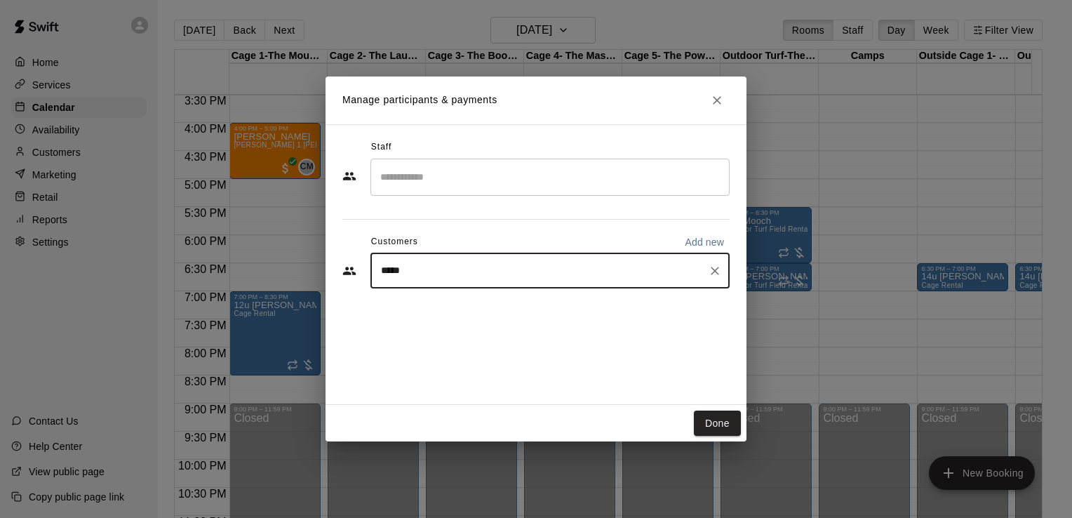
type input "******"
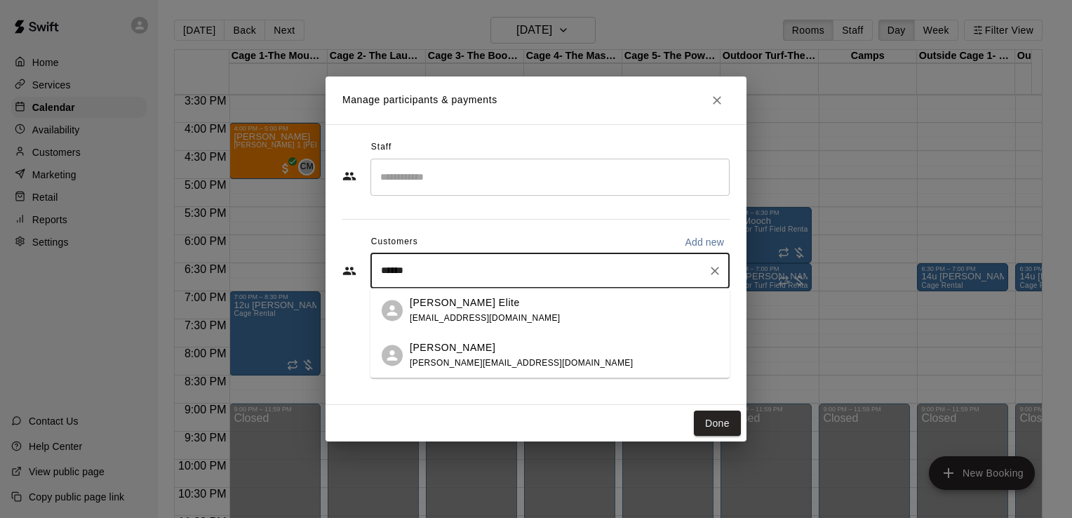
click at [420, 307] on p "Marucci Elite" at bounding box center [465, 302] width 110 height 15
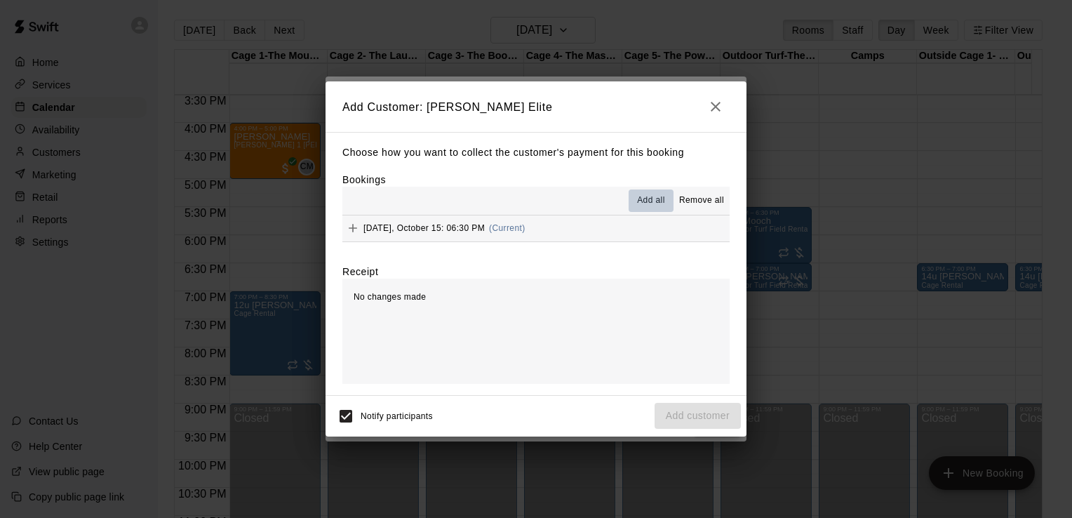
click at [653, 201] on span "Add all" at bounding box center [651, 201] width 28 height 14
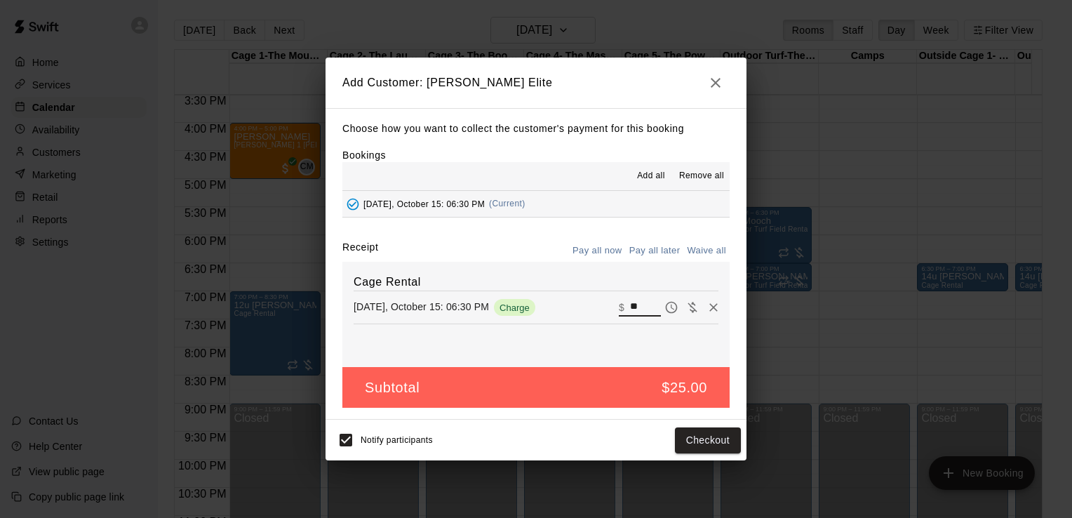
drag, startPoint x: 635, startPoint y: 301, endPoint x: 617, endPoint y: 302, distance: 17.6
click at [619, 302] on div "​ $ **" at bounding box center [640, 307] width 42 height 18
type input "**"
click at [657, 248] on button "Pay all later" at bounding box center [655, 251] width 58 height 22
click at [673, 439] on button "Add customer" at bounding box center [698, 440] width 86 height 26
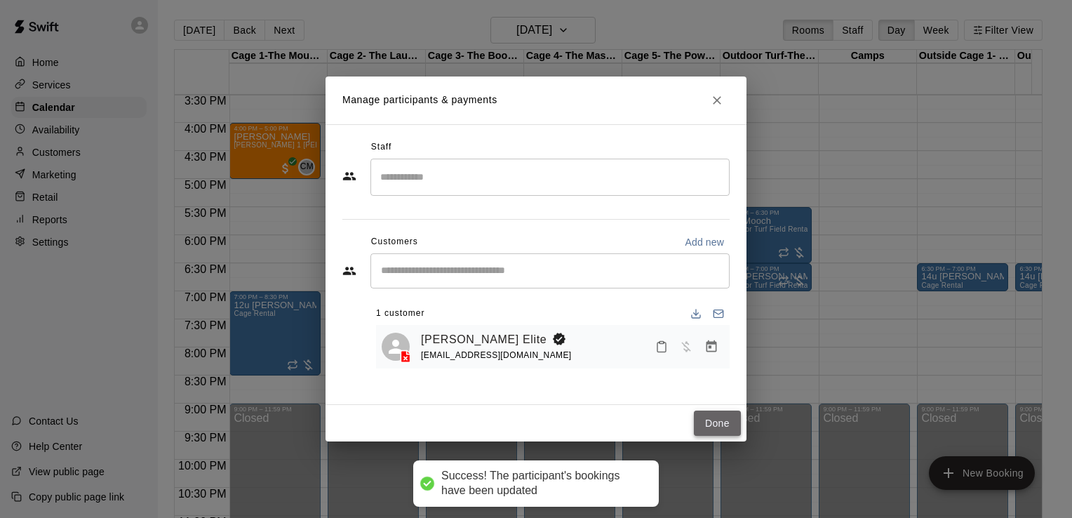
click at [716, 420] on button "Done" at bounding box center [717, 423] width 47 height 26
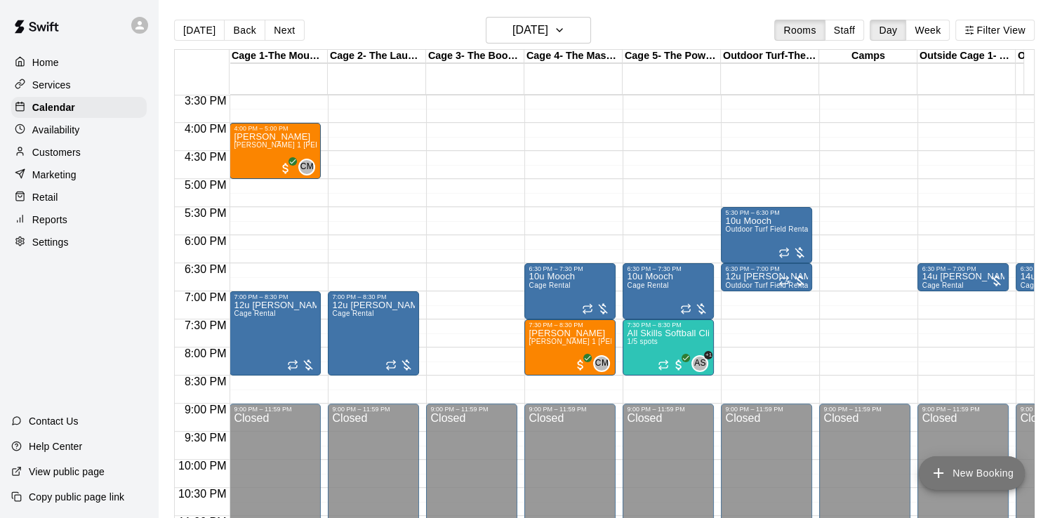
click at [961, 465] on button "New Booking" at bounding box center [971, 473] width 106 height 34
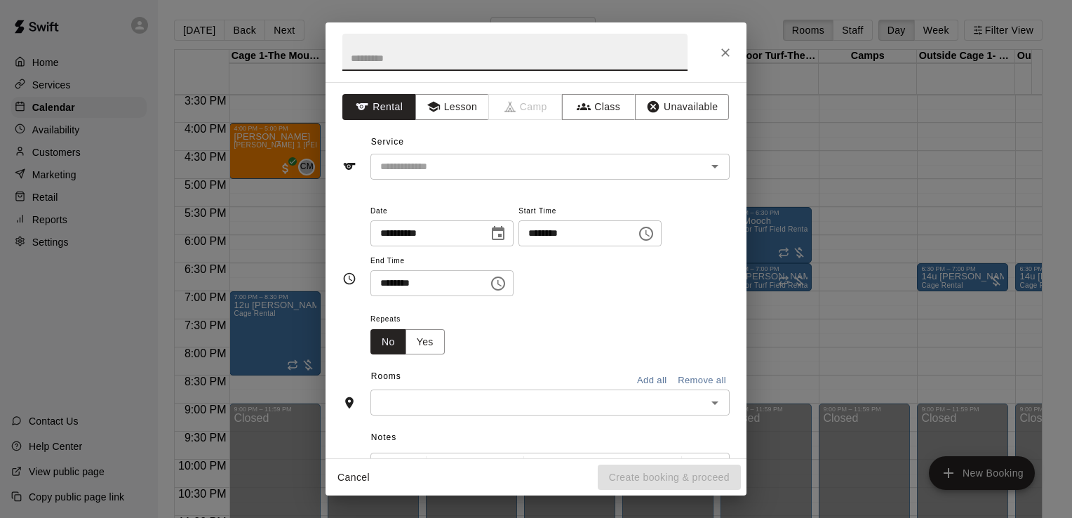
click at [446, 65] on input "text" at bounding box center [514, 52] width 345 height 37
type input "**********"
click at [721, 49] on icon "Close" at bounding box center [725, 52] width 8 height 8
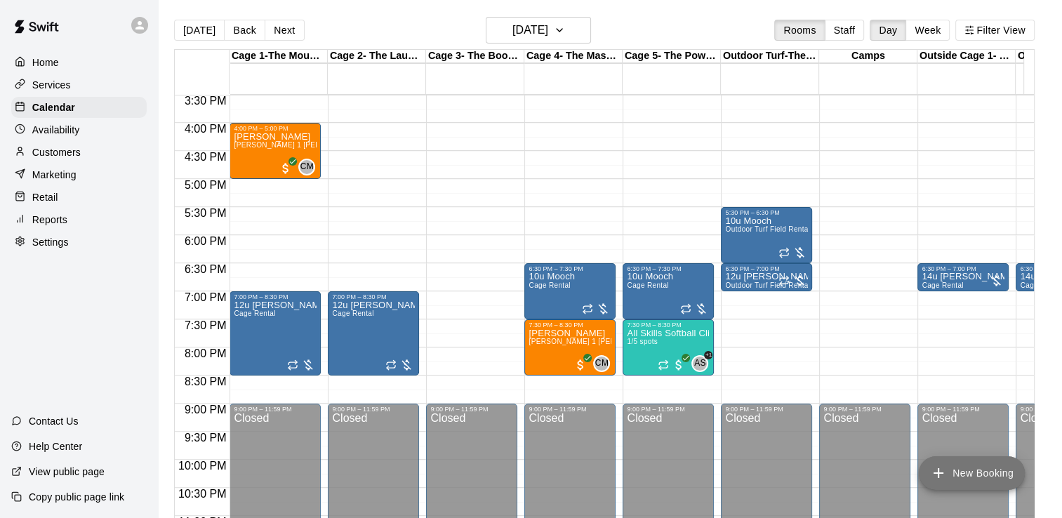
click at [940, 473] on icon "add" at bounding box center [938, 473] width 10 height 10
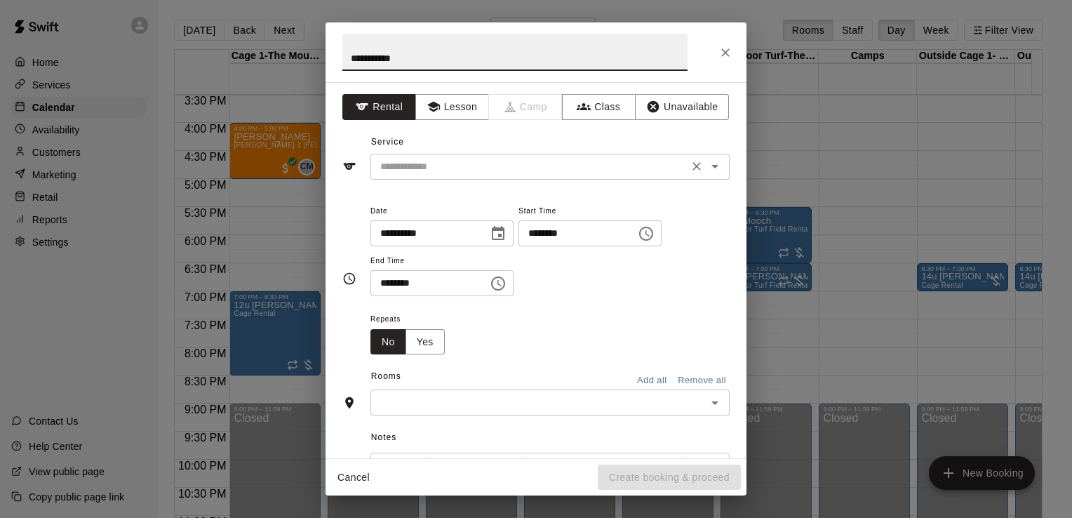
type input "**********"
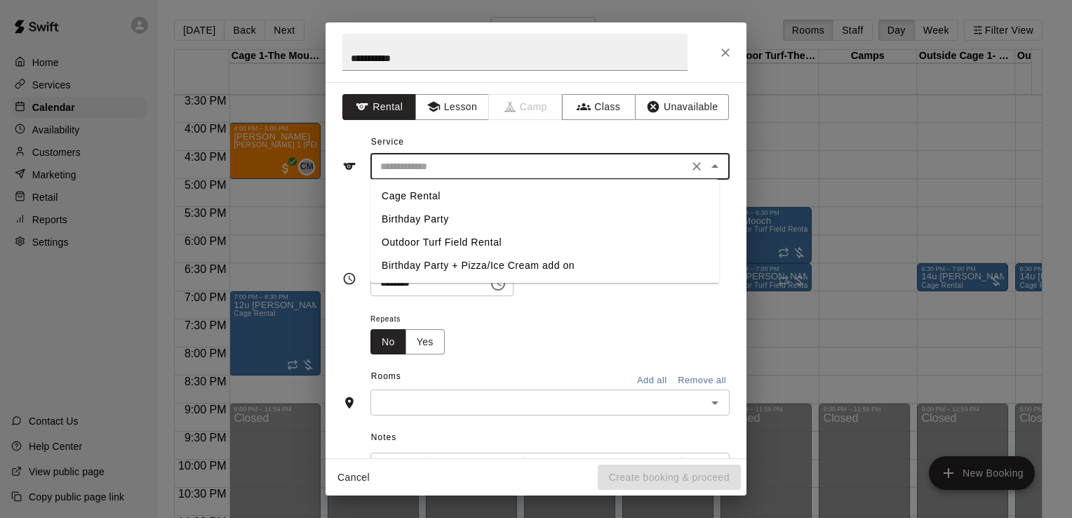
click at [413, 159] on input "text" at bounding box center [529, 167] width 309 height 18
click at [408, 194] on li "Cage Rental" at bounding box center [544, 196] width 349 height 23
type input "**********"
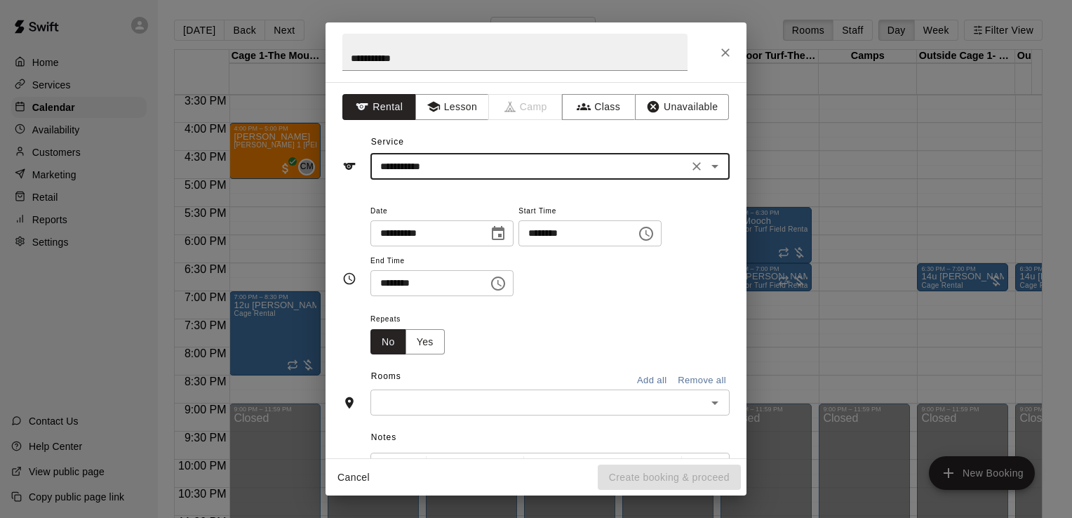
click at [655, 230] on icon "Choose time, selected time is 2:00 PM" at bounding box center [646, 233] width 17 height 17
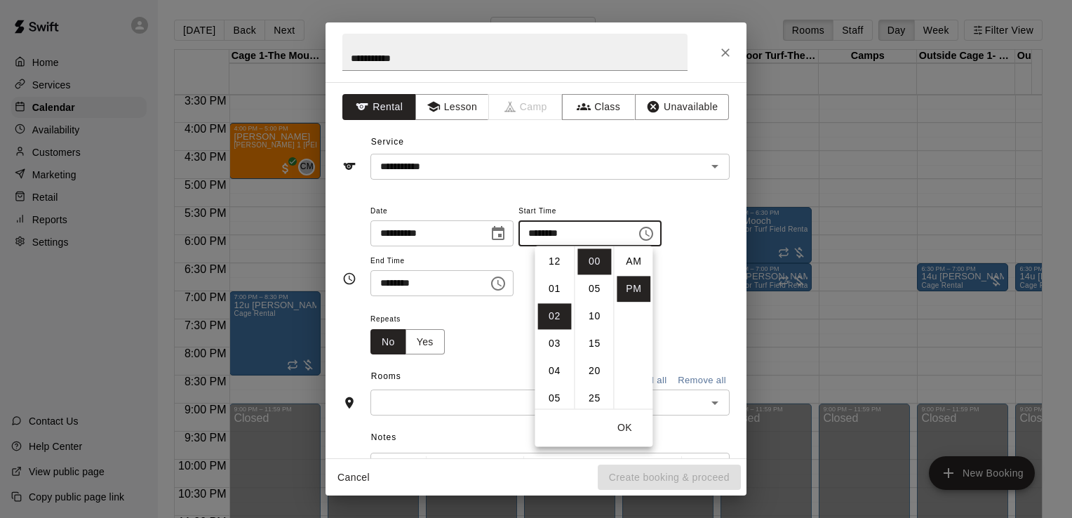
scroll to position [25, 0]
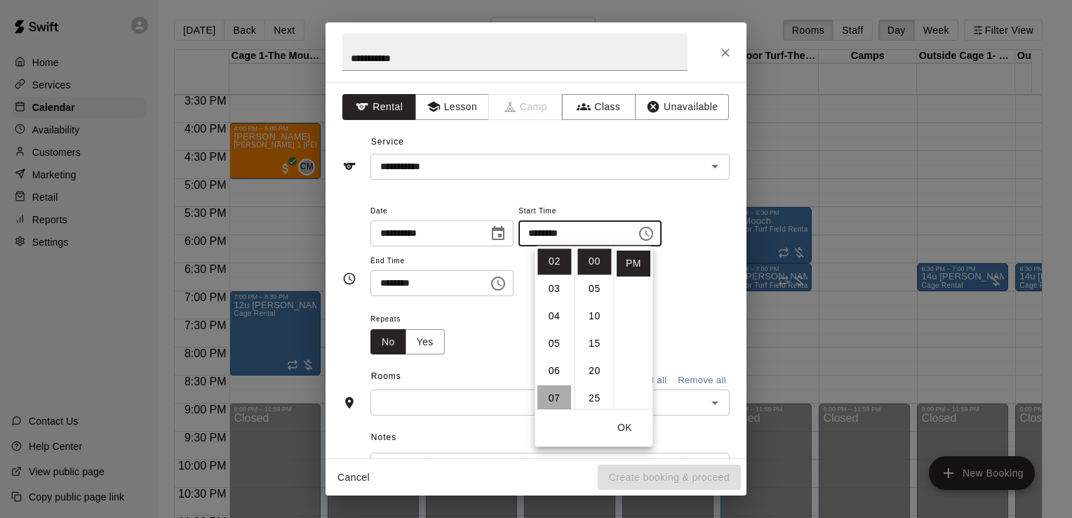
click at [553, 392] on li "07" at bounding box center [554, 398] width 34 height 26
type input "********"
click at [625, 428] on button "OK" at bounding box center [624, 428] width 45 height 26
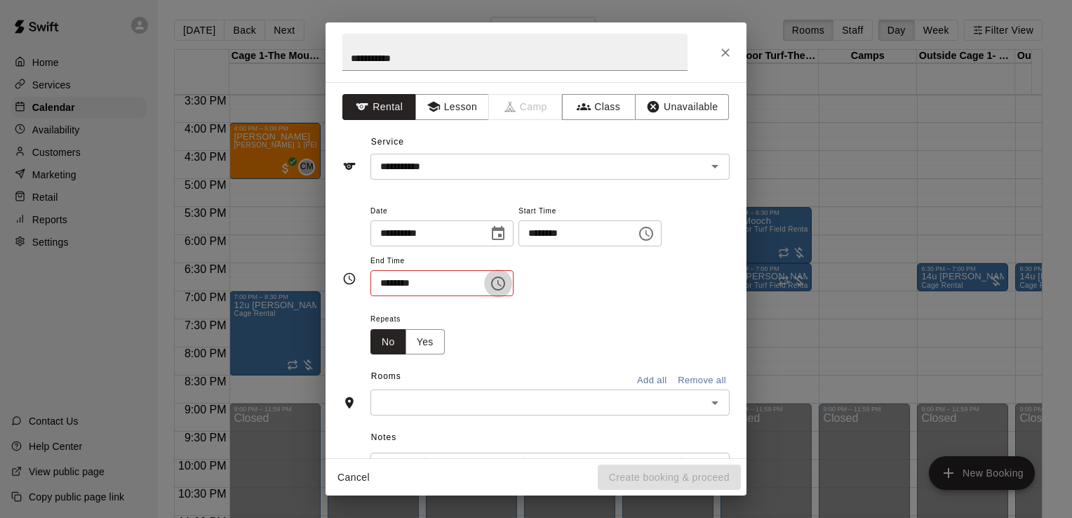
click at [507, 276] on icon "Choose time, selected time is 2:30 PM" at bounding box center [498, 283] width 17 height 17
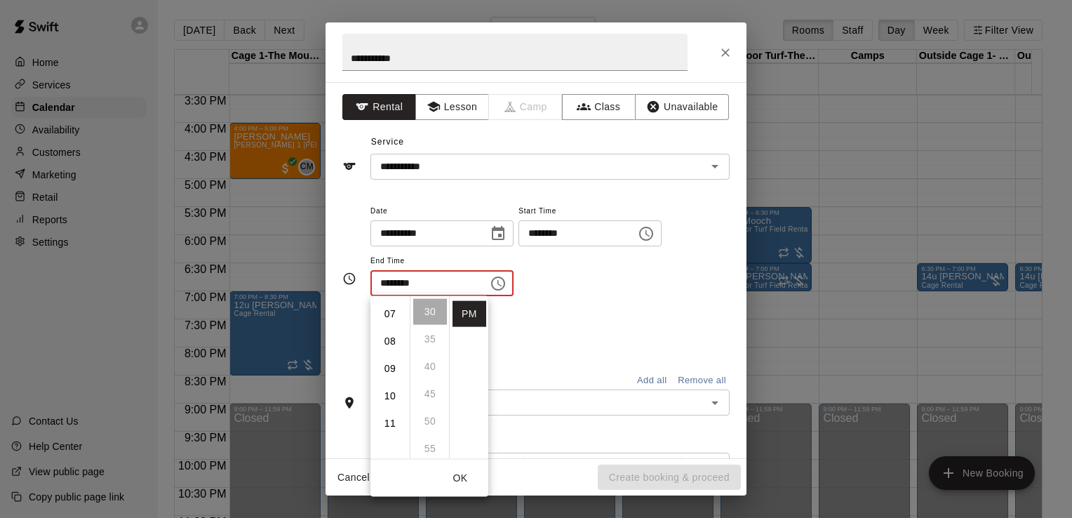
scroll to position [194, 0]
click at [390, 335] on li "08" at bounding box center [390, 337] width 34 height 26
type input "********"
click at [427, 305] on li "30" at bounding box center [430, 312] width 34 height 26
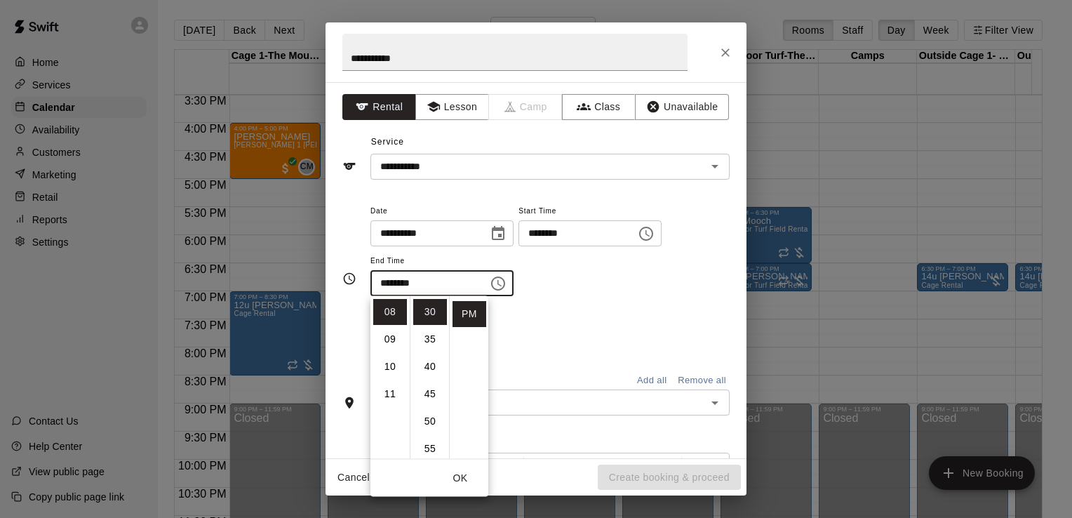
click at [545, 327] on div "Repeats No Yes" at bounding box center [549, 332] width 359 height 44
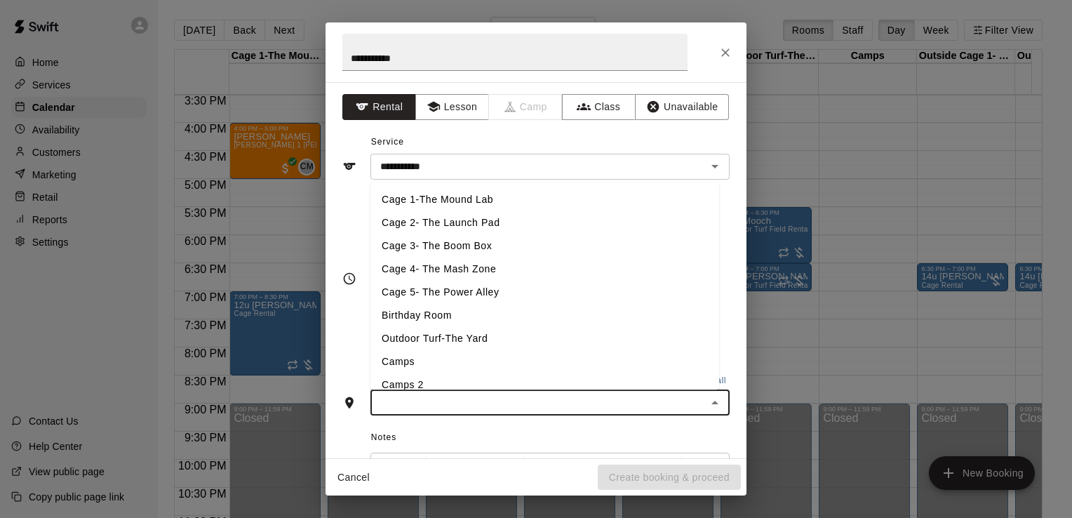
click at [413, 406] on input "text" at bounding box center [539, 403] width 328 height 18
click at [454, 246] on li "Cage 3- The Boom Box" at bounding box center [544, 245] width 349 height 23
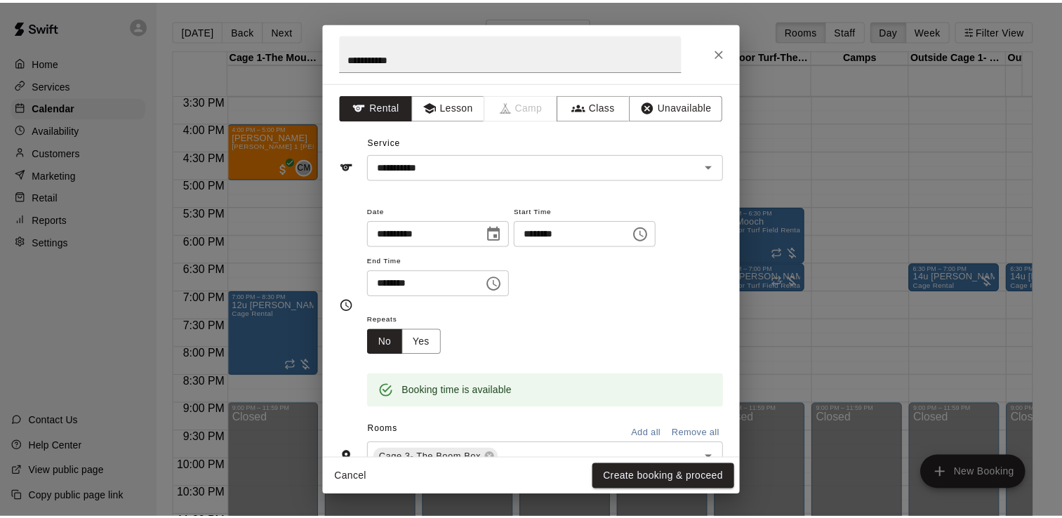
scroll to position [168, 0]
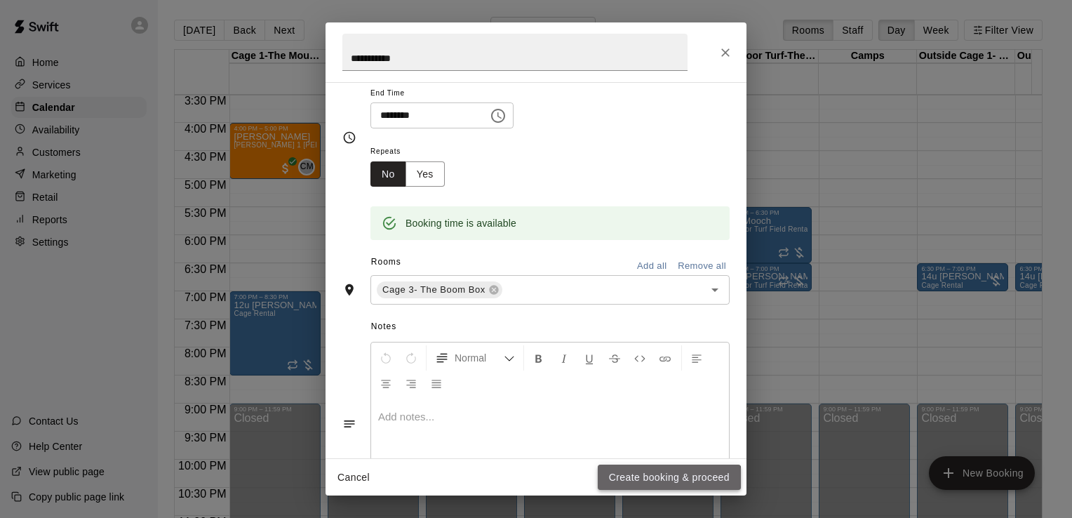
click at [657, 484] on button "Create booking & proceed" at bounding box center [669, 477] width 143 height 26
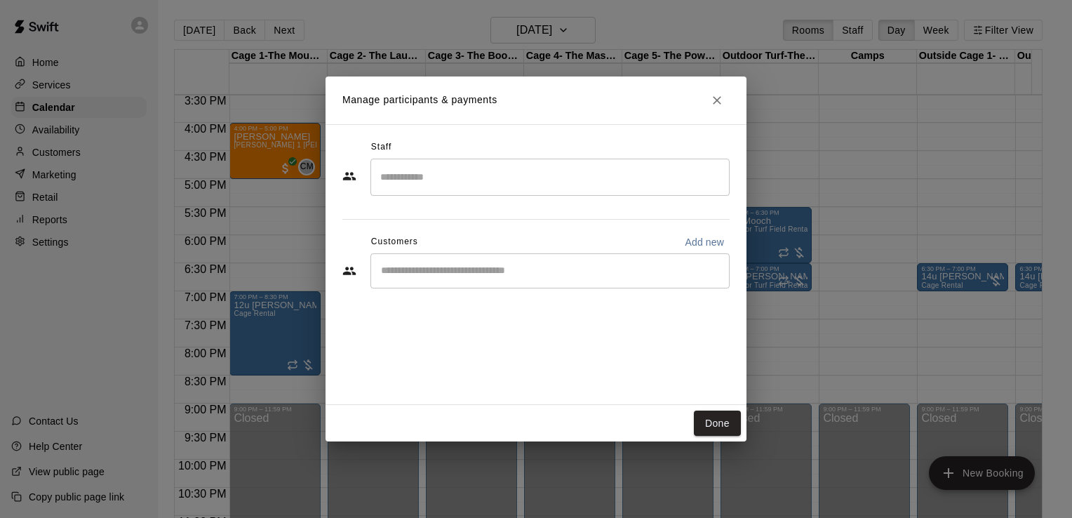
click at [396, 274] on input "Start typing to search customers..." at bounding box center [550, 271] width 347 height 14
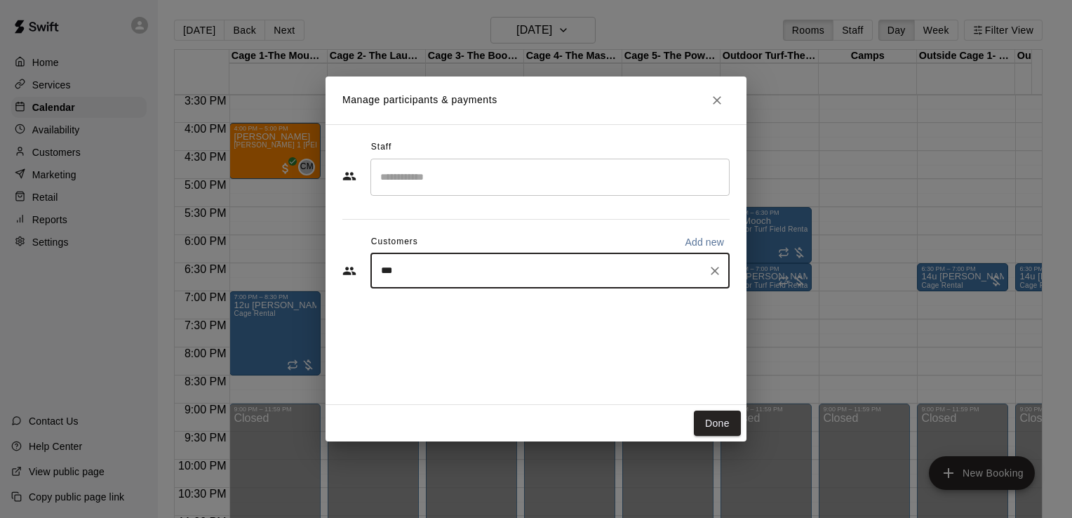
type input "****"
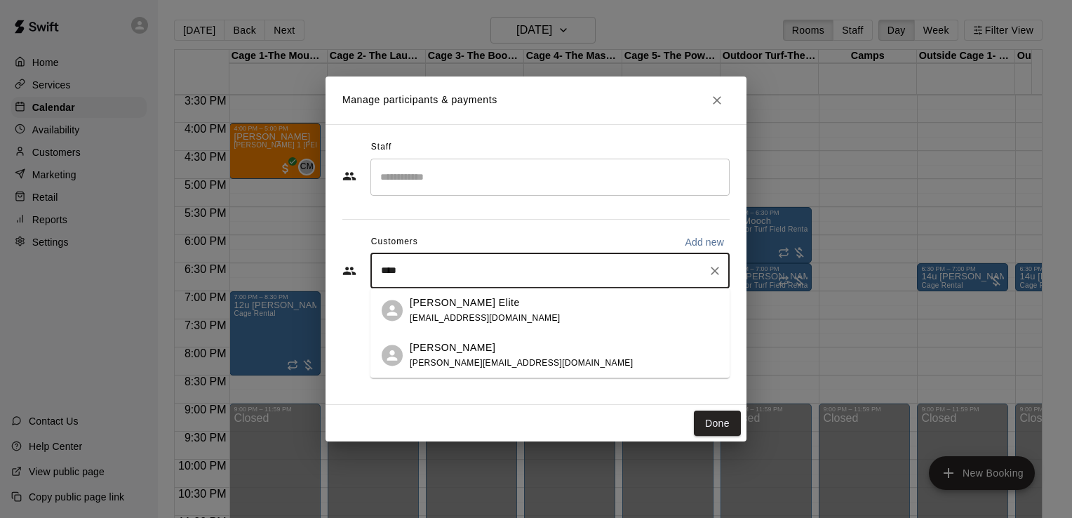
click at [424, 301] on p "Marucci Elite" at bounding box center [465, 302] width 110 height 15
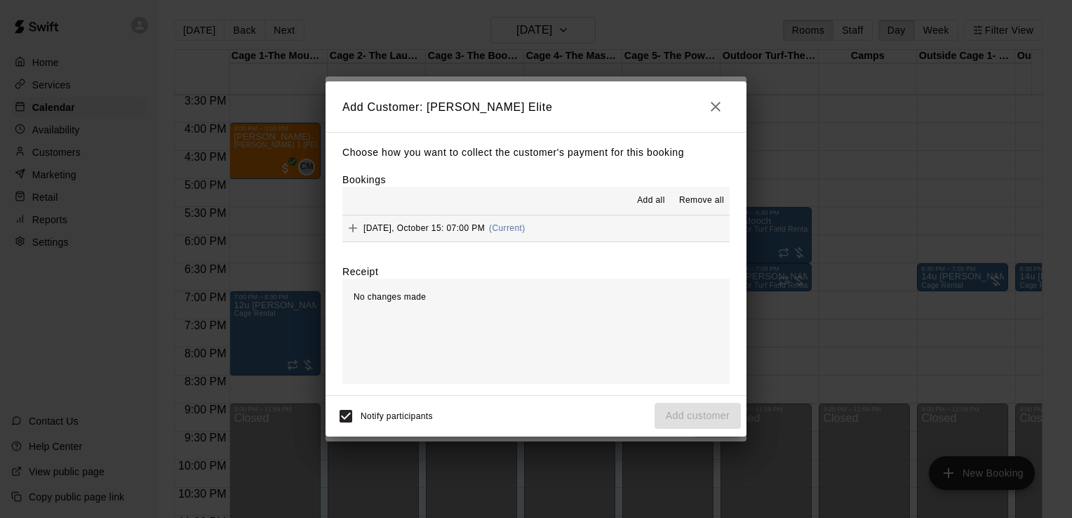
click at [657, 198] on span "Add all" at bounding box center [651, 201] width 28 height 14
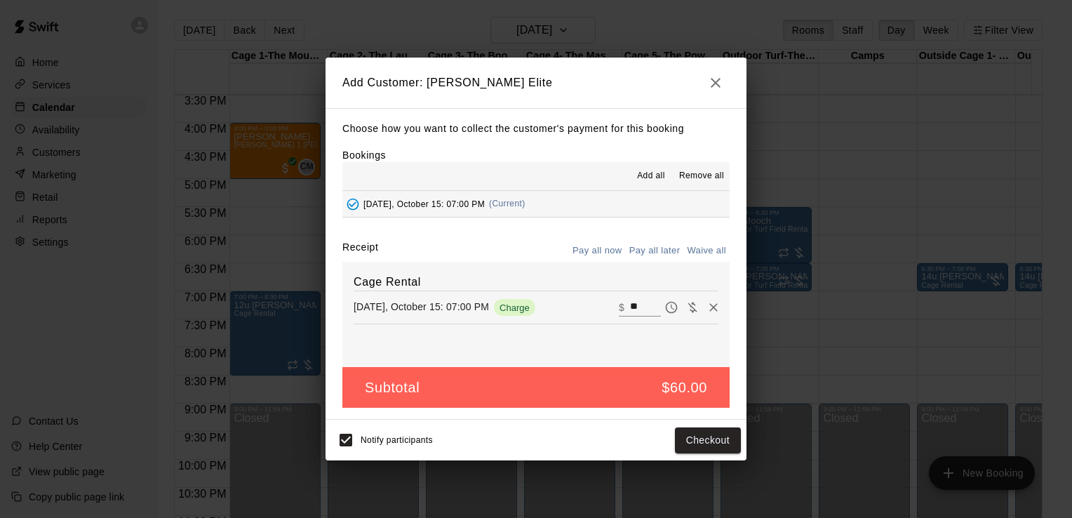
click at [646, 251] on button "Pay all later" at bounding box center [655, 251] width 58 height 22
click at [688, 441] on button "Add customer" at bounding box center [698, 440] width 86 height 26
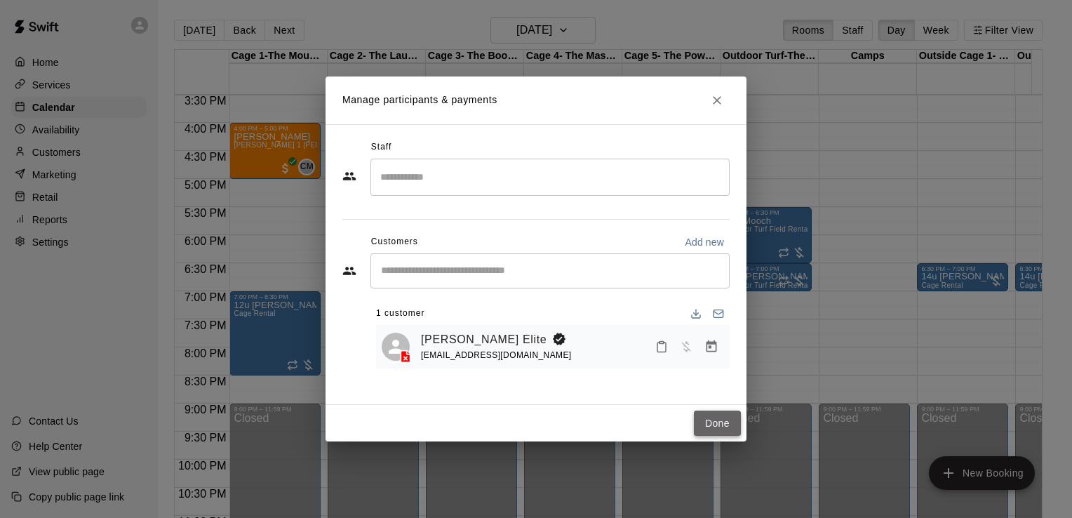
click at [730, 422] on button "Done" at bounding box center [717, 423] width 47 height 26
